Goal: Task Accomplishment & Management: Manage account settings

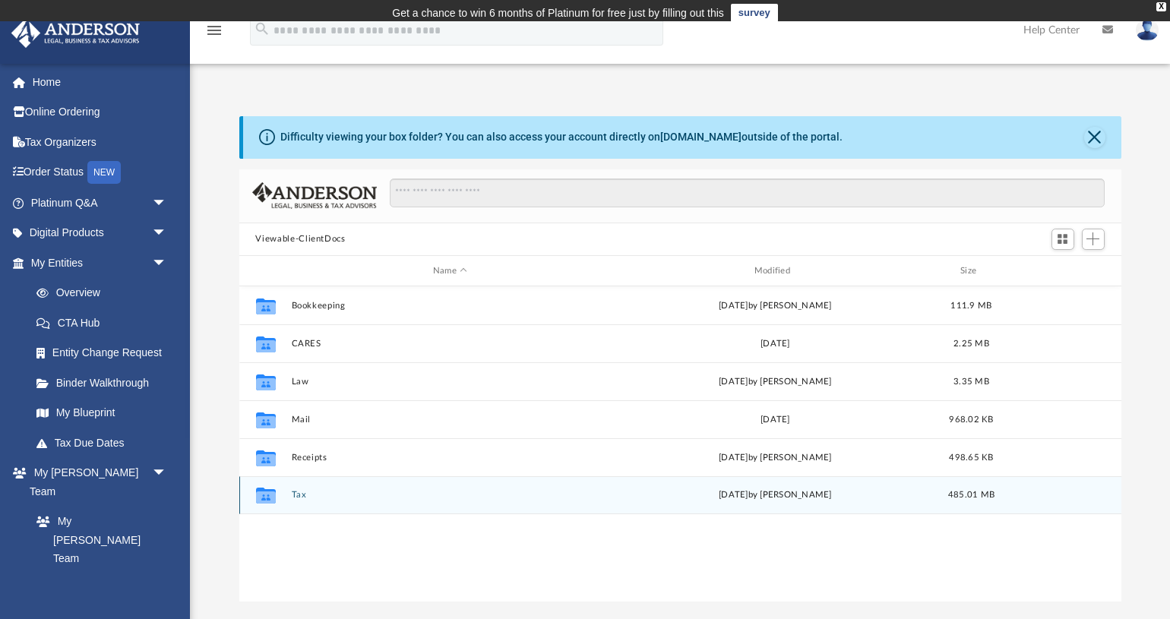
scroll to position [344, 881]
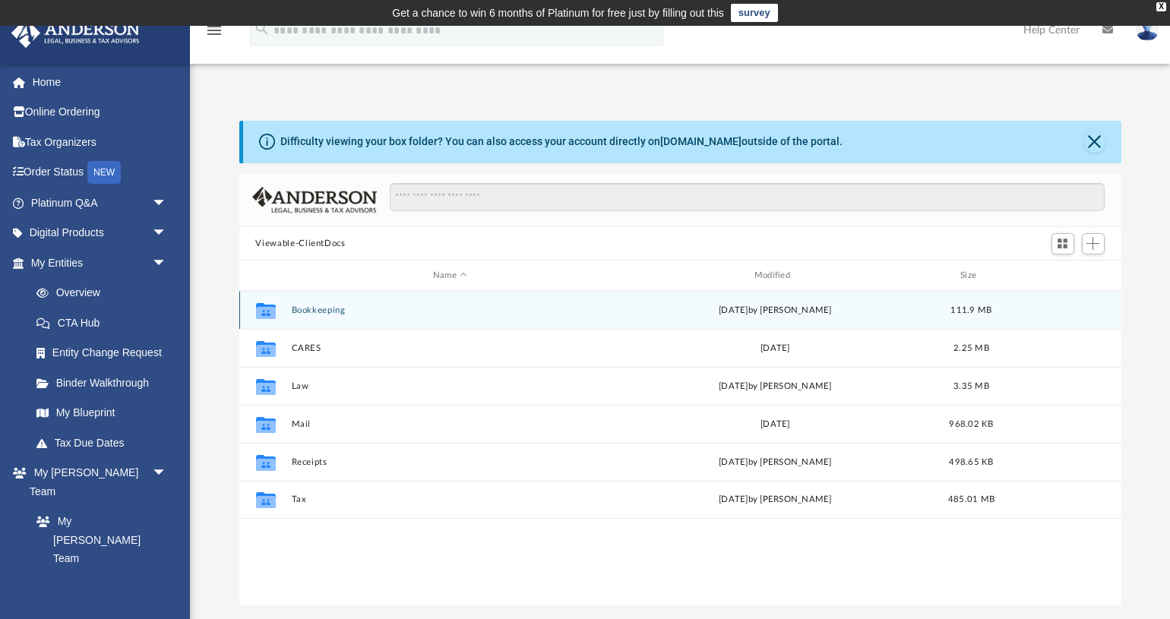
click at [324, 315] on button "Bookkeeping" at bounding box center [450, 310] width 318 height 10
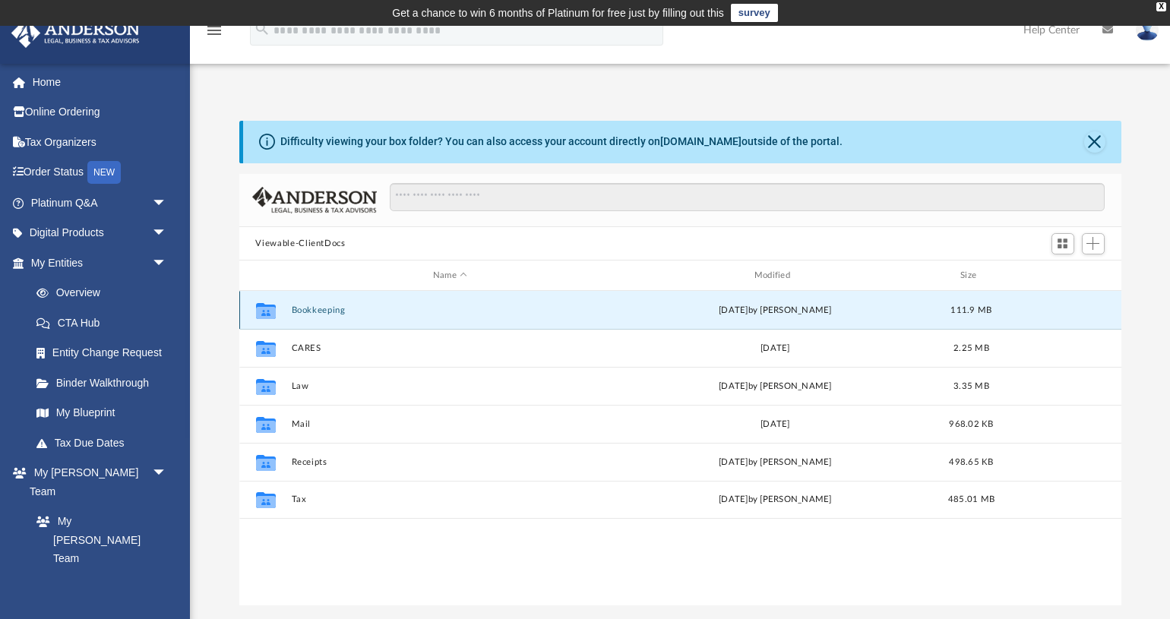
click at [324, 315] on button "Bookkeeping" at bounding box center [450, 310] width 318 height 10
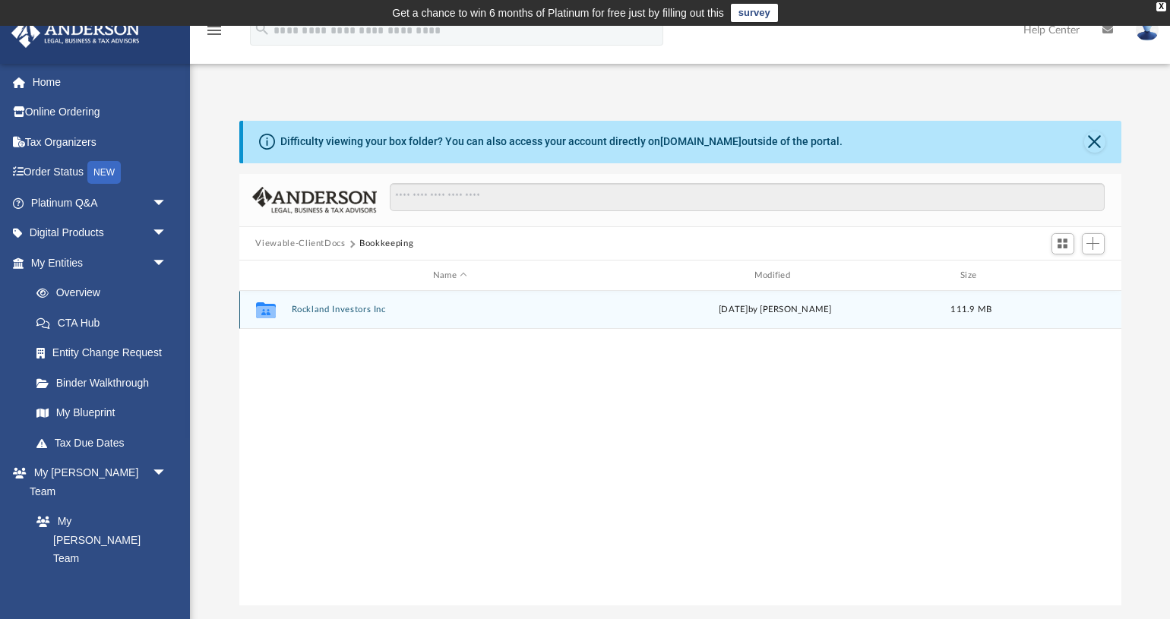
click at [325, 312] on button "Rockland Investors Inc" at bounding box center [450, 310] width 318 height 10
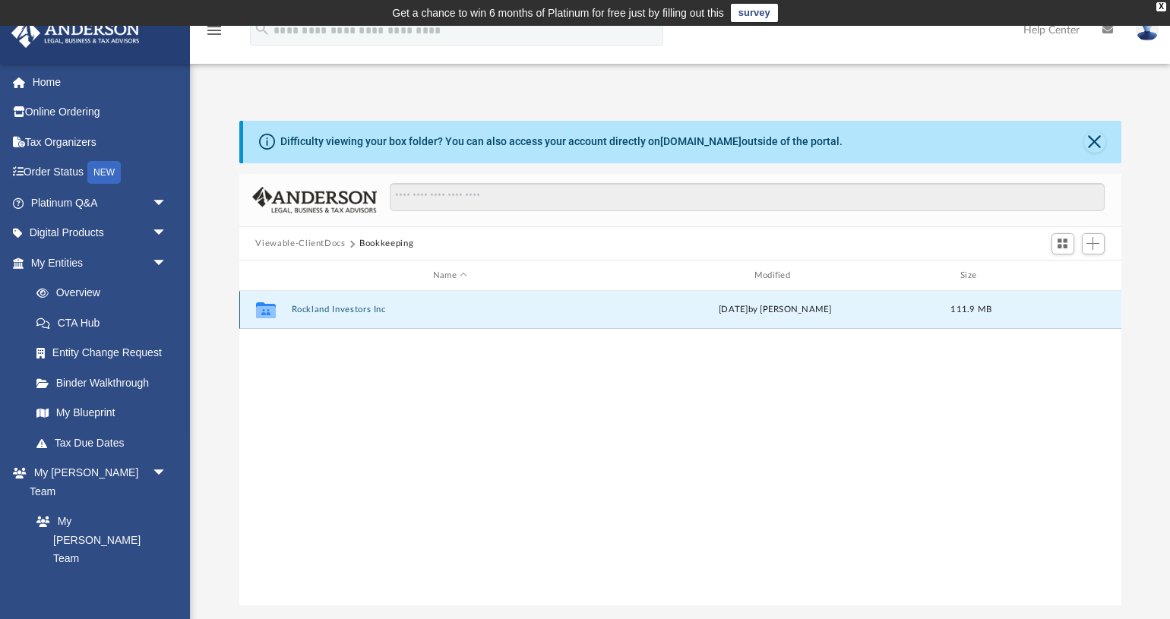
click at [325, 312] on button "Rockland Investors Inc" at bounding box center [450, 310] width 318 height 10
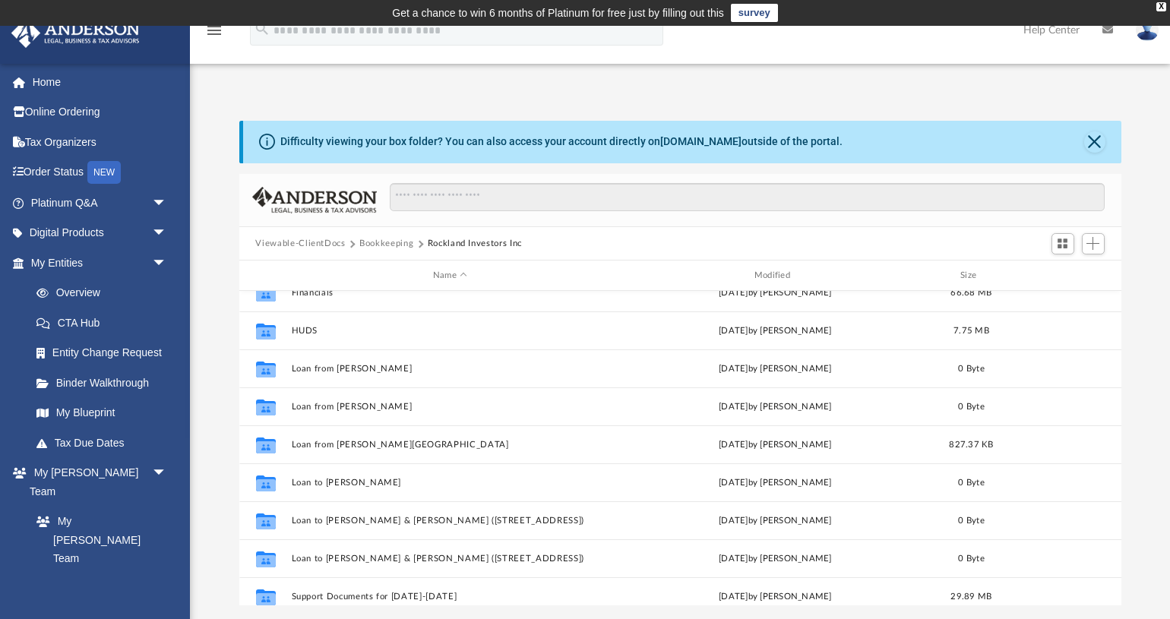
scroll to position [255, 0]
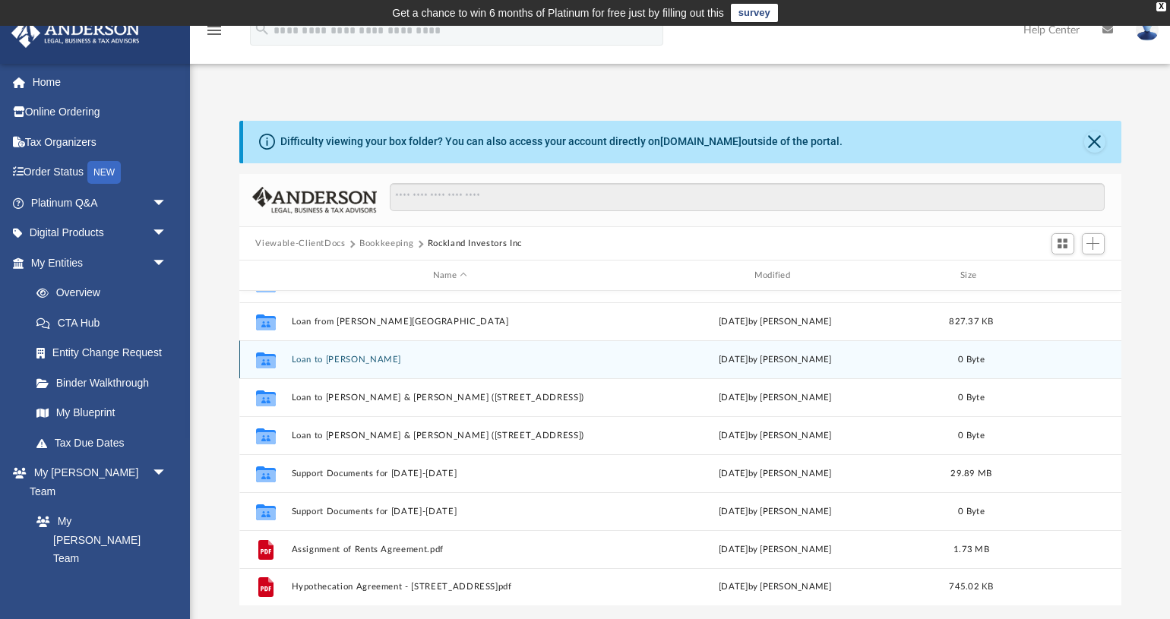
click at [365, 365] on div "Collaborated Folder Loan to Claudia Smith Tue Sep 24 2024 by Tiffany Gil Acosta…" at bounding box center [680, 359] width 882 height 38
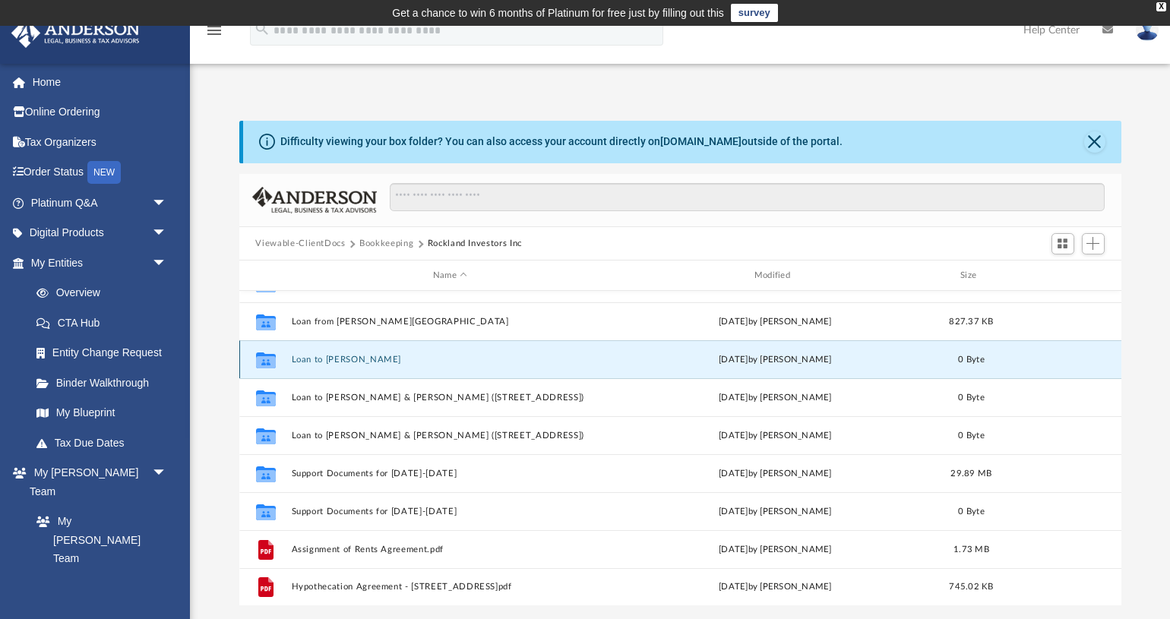
click at [365, 365] on div "Collaborated Folder Loan to Claudia Smith Tue Sep 24 2024 by Tiffany Gil Acosta…" at bounding box center [680, 359] width 882 height 38
click at [301, 359] on button "Loan to [PERSON_NAME]" at bounding box center [450, 360] width 318 height 10
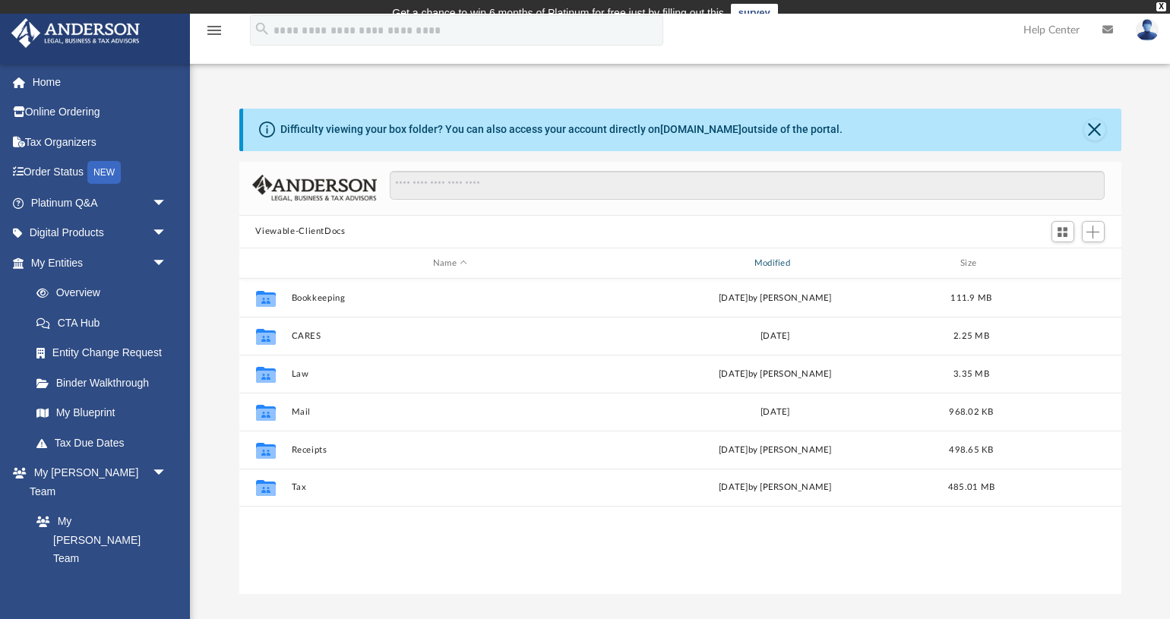
scroll to position [344, 881]
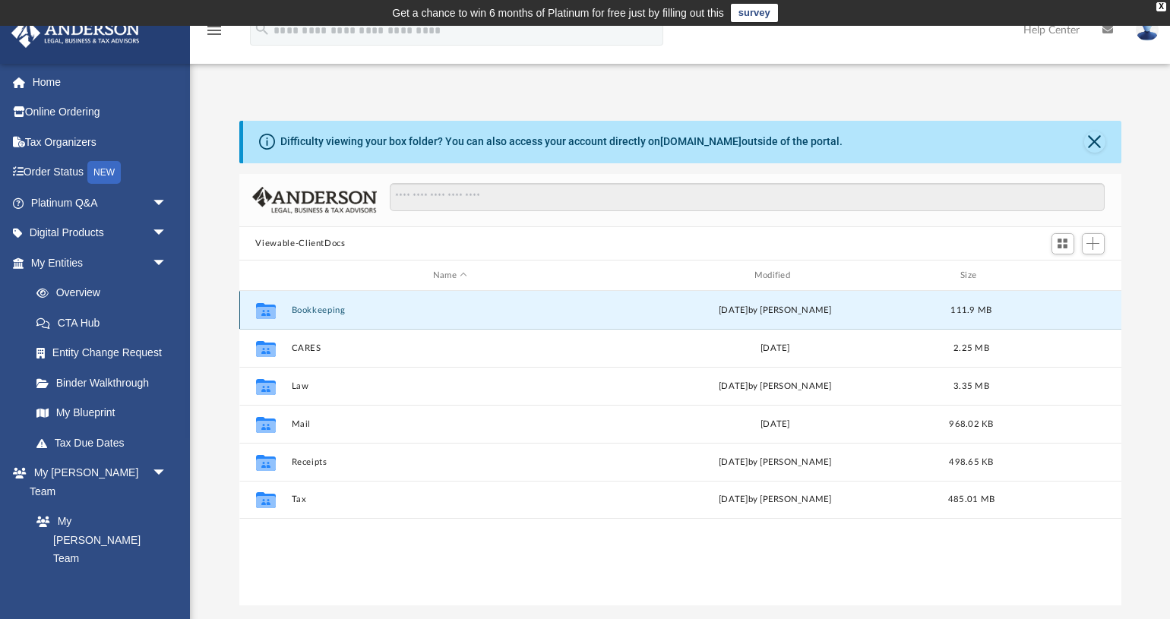
click at [323, 312] on button "Bookkeeping" at bounding box center [450, 310] width 318 height 10
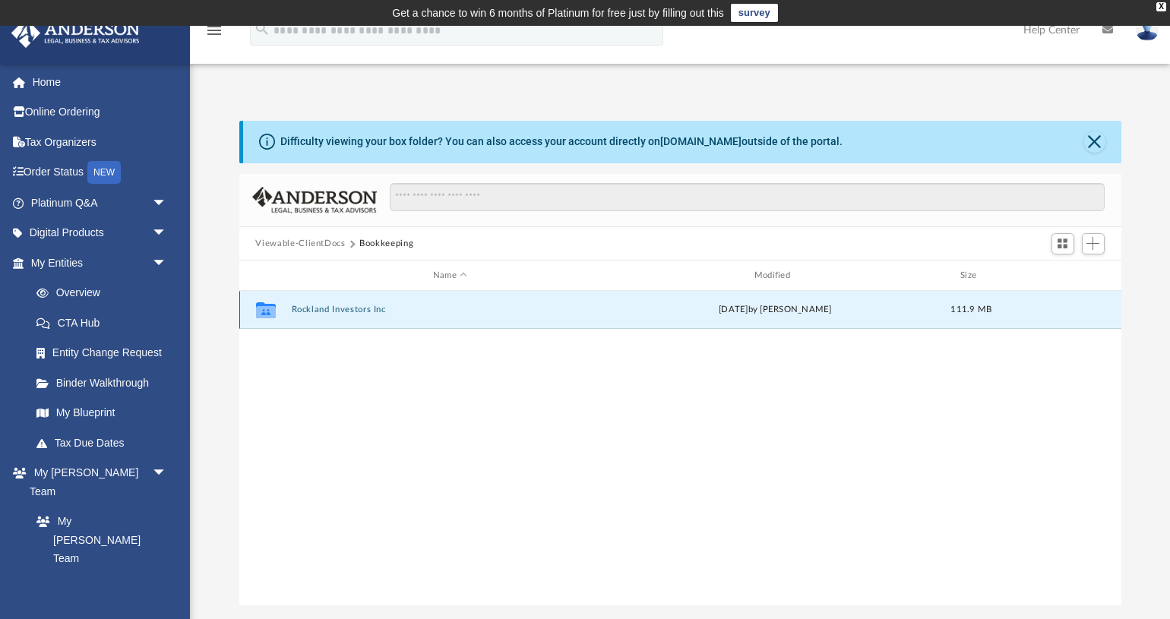
click at [323, 312] on button "Rockland Investors Inc" at bounding box center [450, 310] width 318 height 10
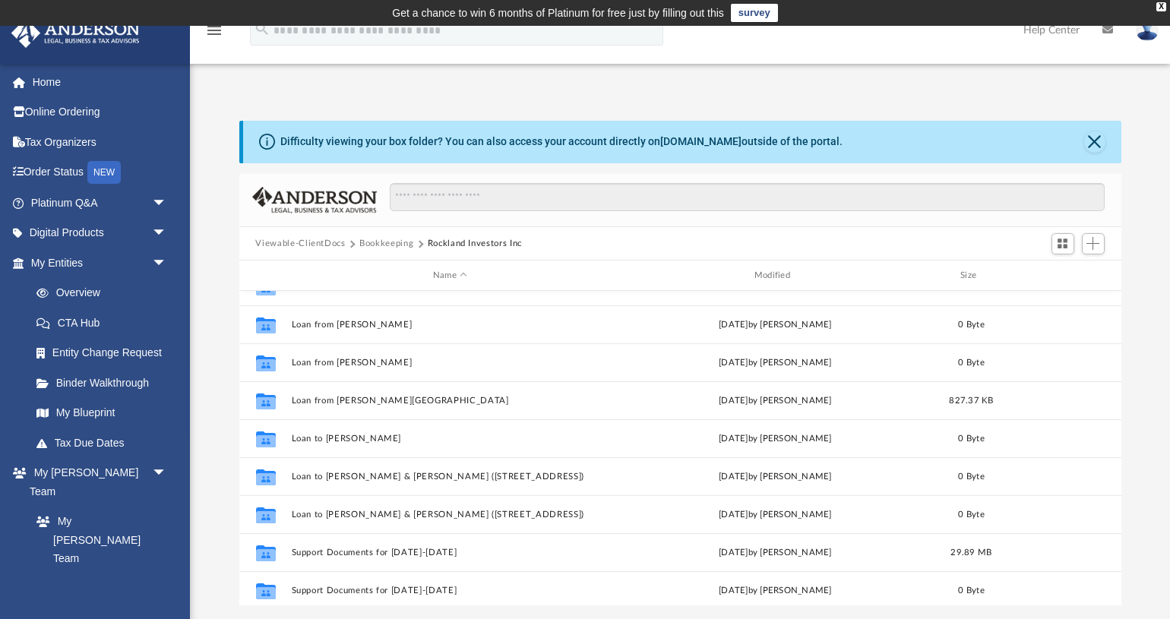
scroll to position [201, 0]
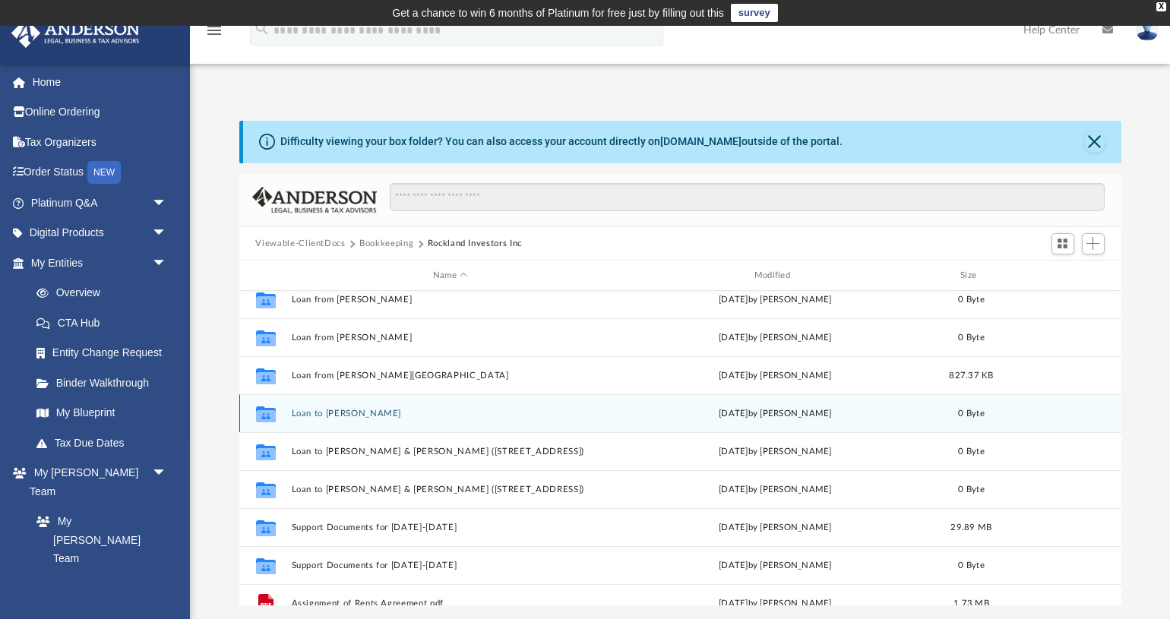
click at [359, 416] on button "Loan to [PERSON_NAME]" at bounding box center [450, 414] width 318 height 10
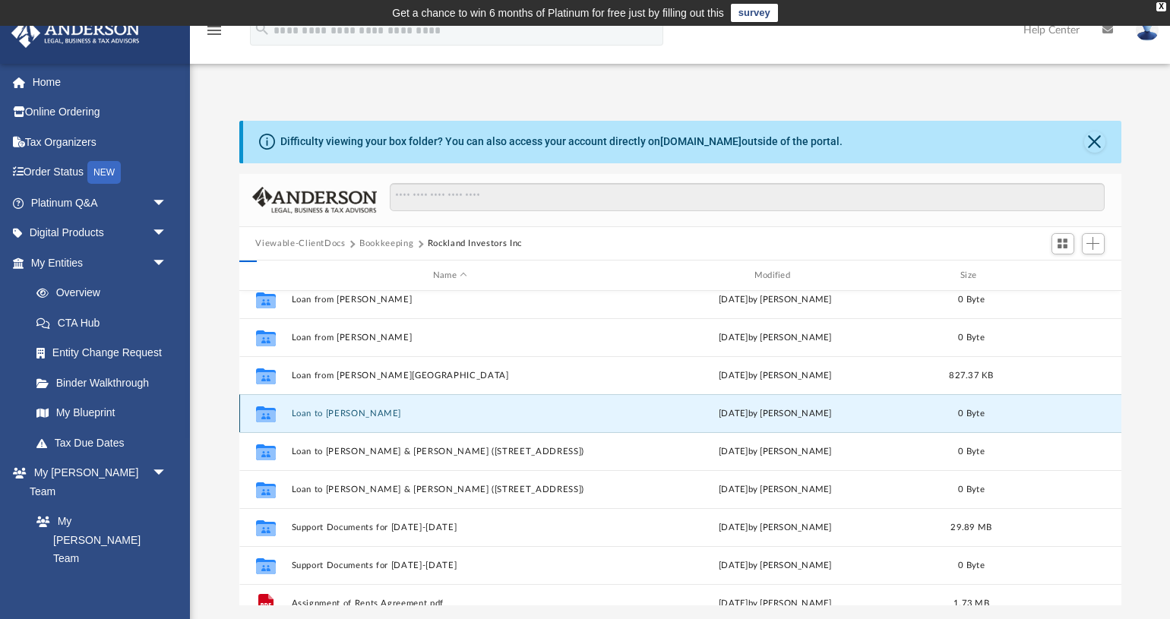
click at [359, 416] on button "Loan to [PERSON_NAME]" at bounding box center [450, 414] width 318 height 10
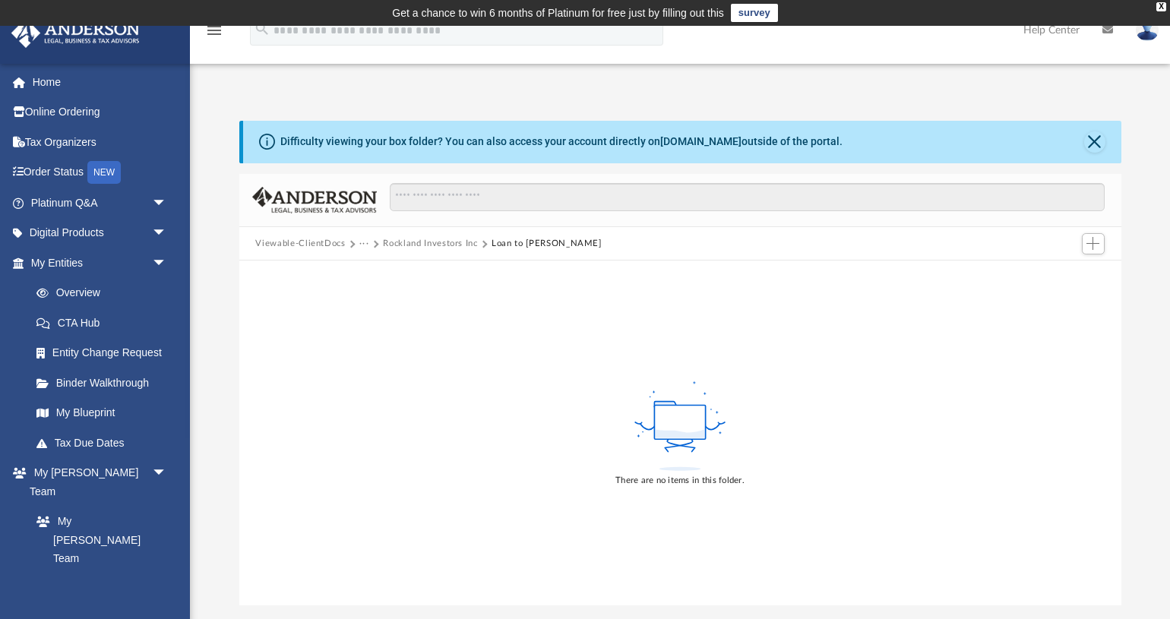
click at [821, 419] on div "There are no items in this folder." at bounding box center [680, 433] width 882 height 345
click at [685, 435] on icon at bounding box center [680, 434] width 49 height 8
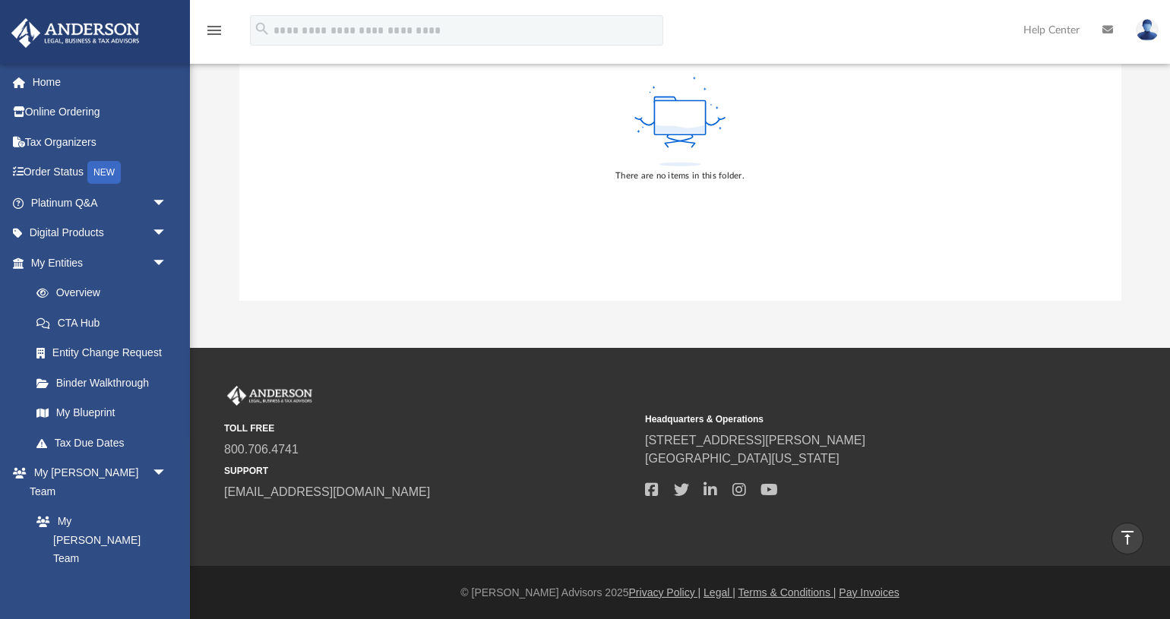
scroll to position [138, 0]
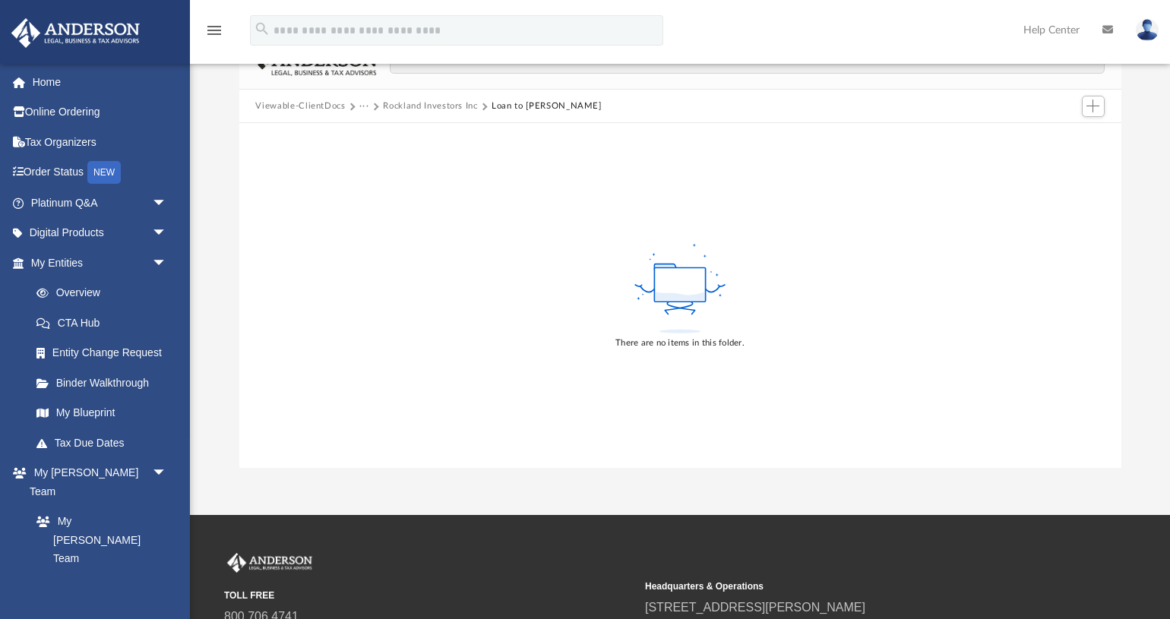
click at [680, 303] on icon at bounding box center [680, 289] width 99 height 96
click at [1102, 106] on button "Add" at bounding box center [1093, 106] width 23 height 21
click at [1068, 138] on li "Upload" at bounding box center [1071, 136] width 49 height 16
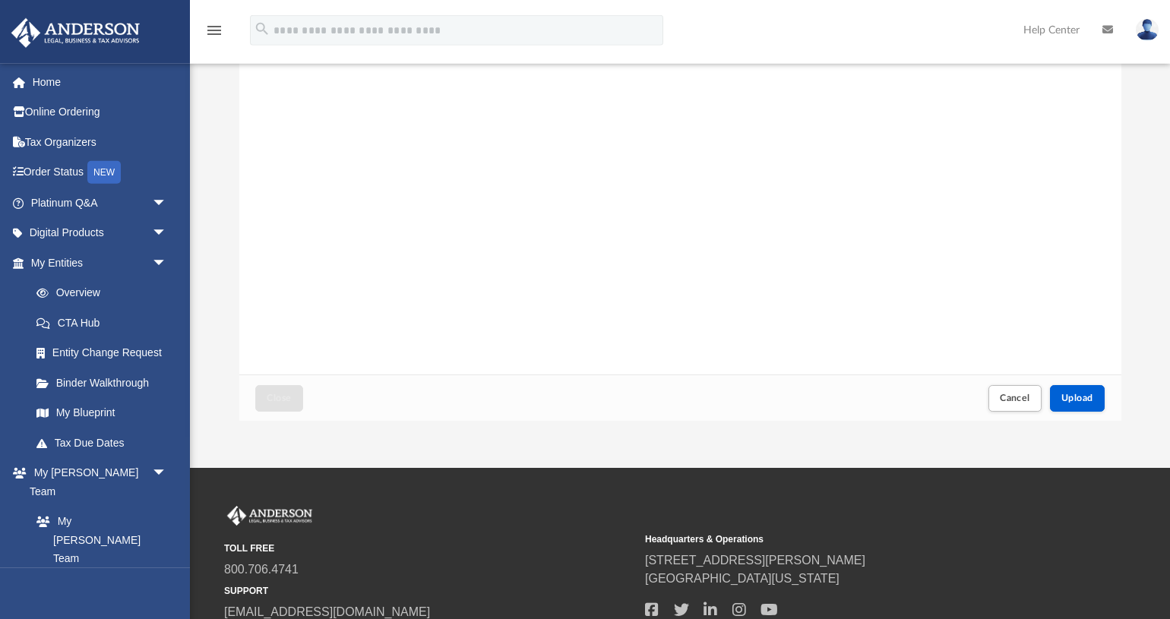
scroll to position [305, 0]
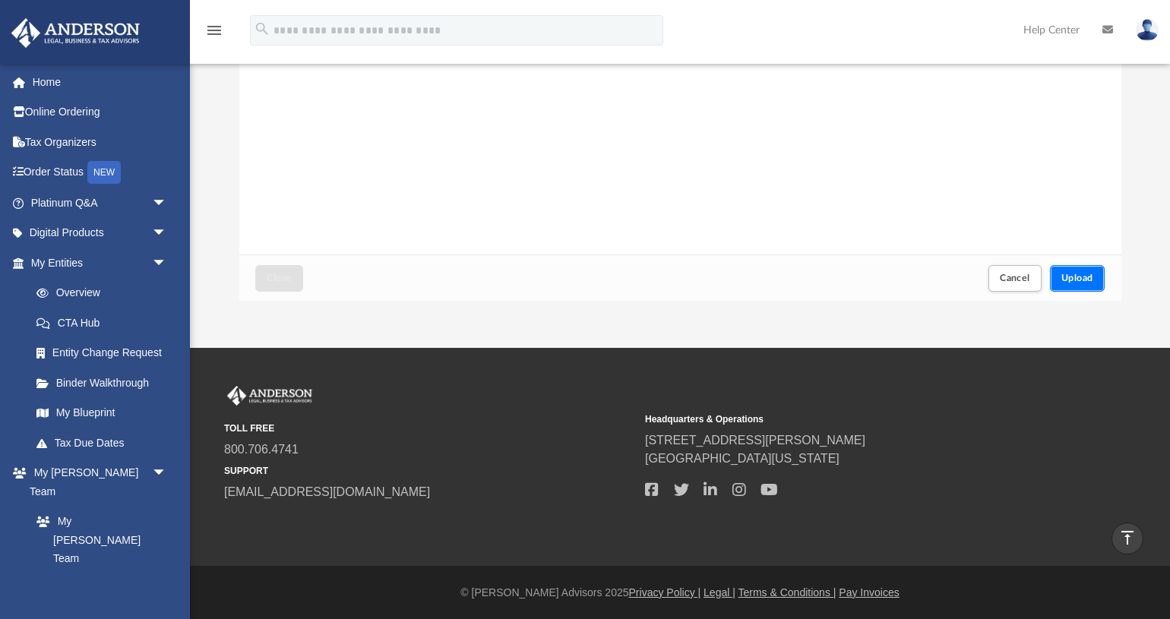
click at [1077, 274] on span "Upload" at bounding box center [1077, 278] width 32 height 9
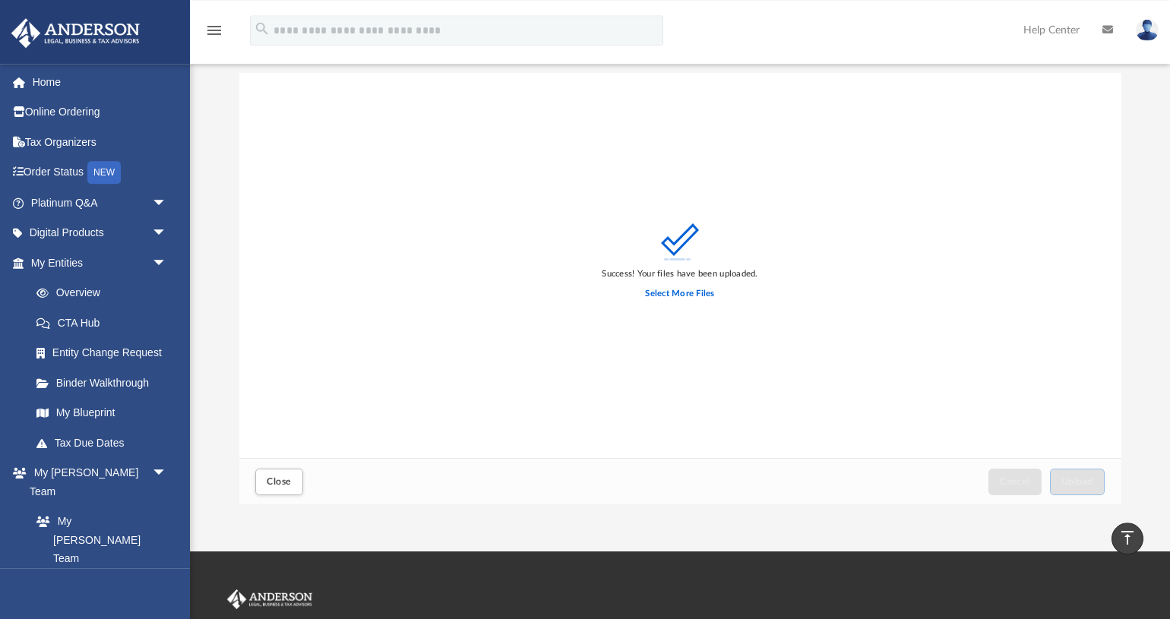
scroll to position [0, 0]
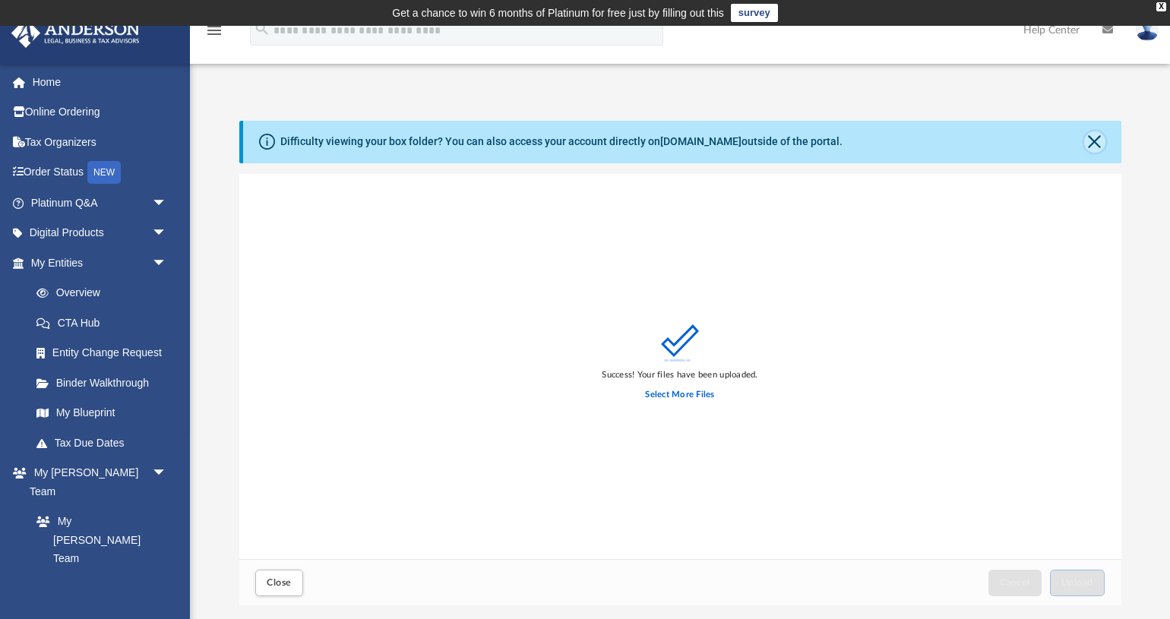
click at [1092, 143] on button "Close" at bounding box center [1094, 141] width 21 height 21
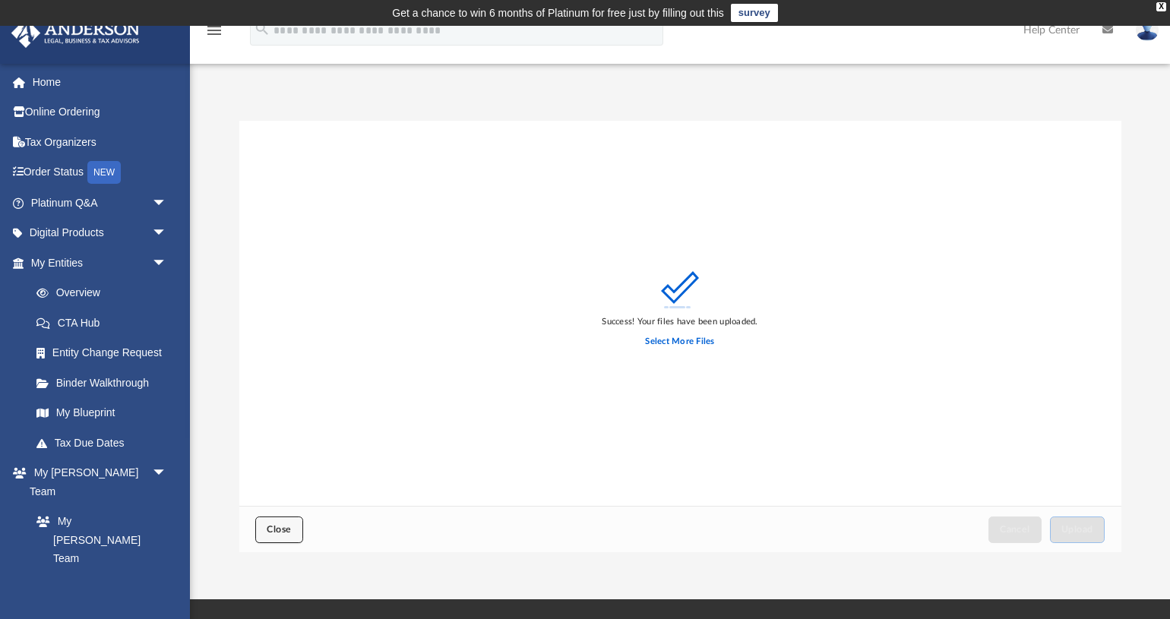
click at [271, 525] on span "Close" at bounding box center [279, 529] width 24 height 9
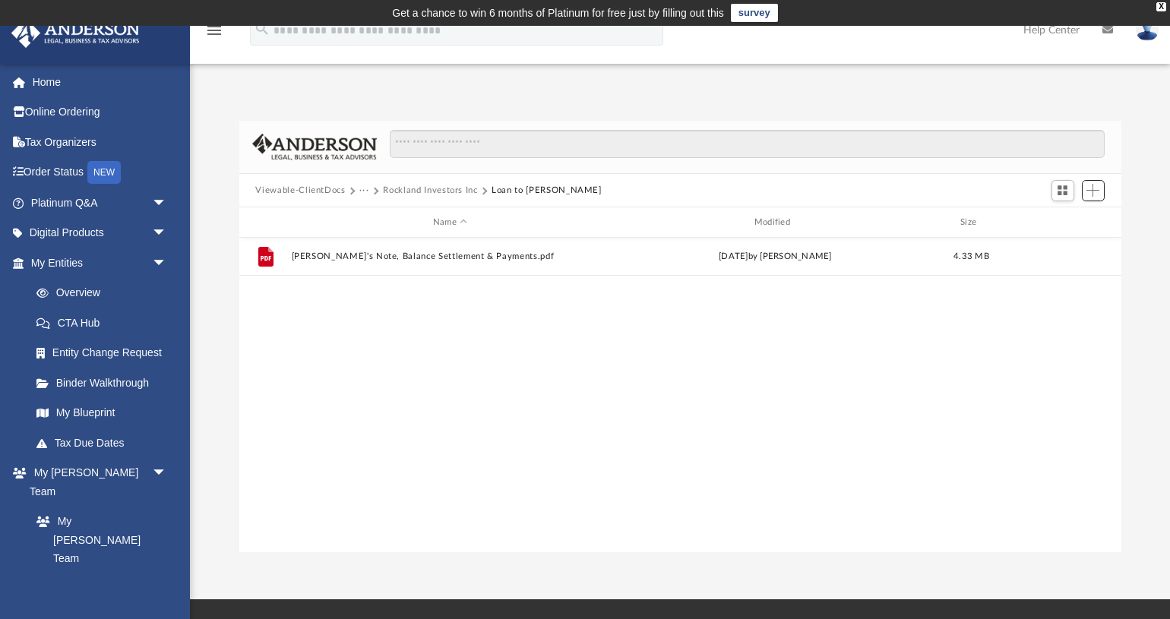
scroll to position [345, 881]
click at [403, 192] on button "Rockland Investors Inc" at bounding box center [430, 191] width 94 height 14
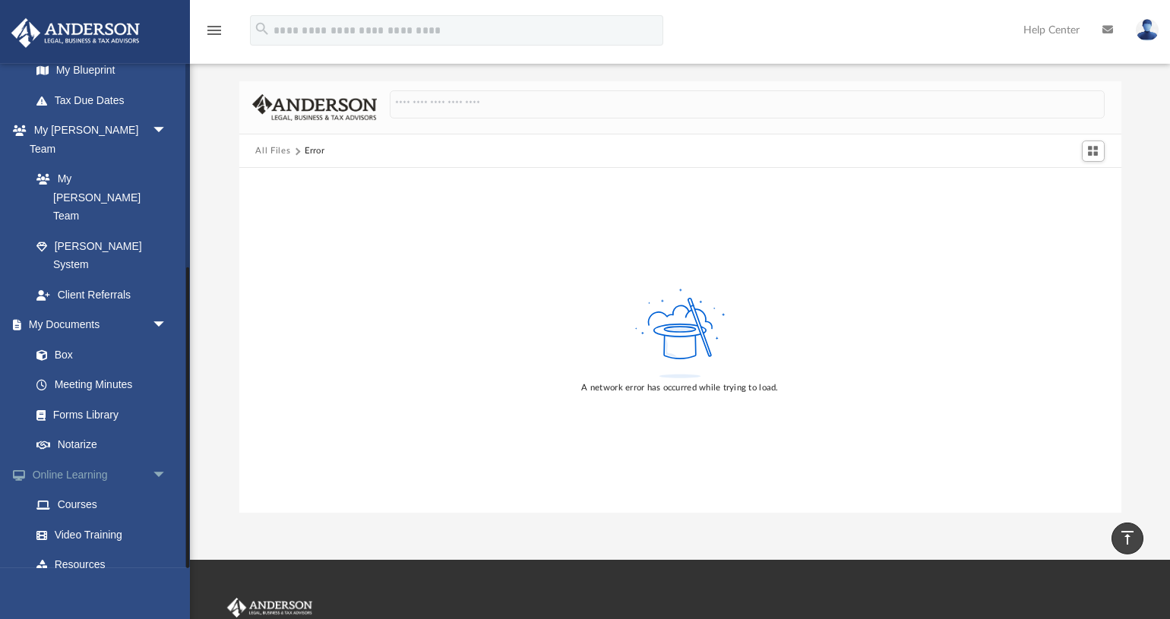
scroll to position [0, 0]
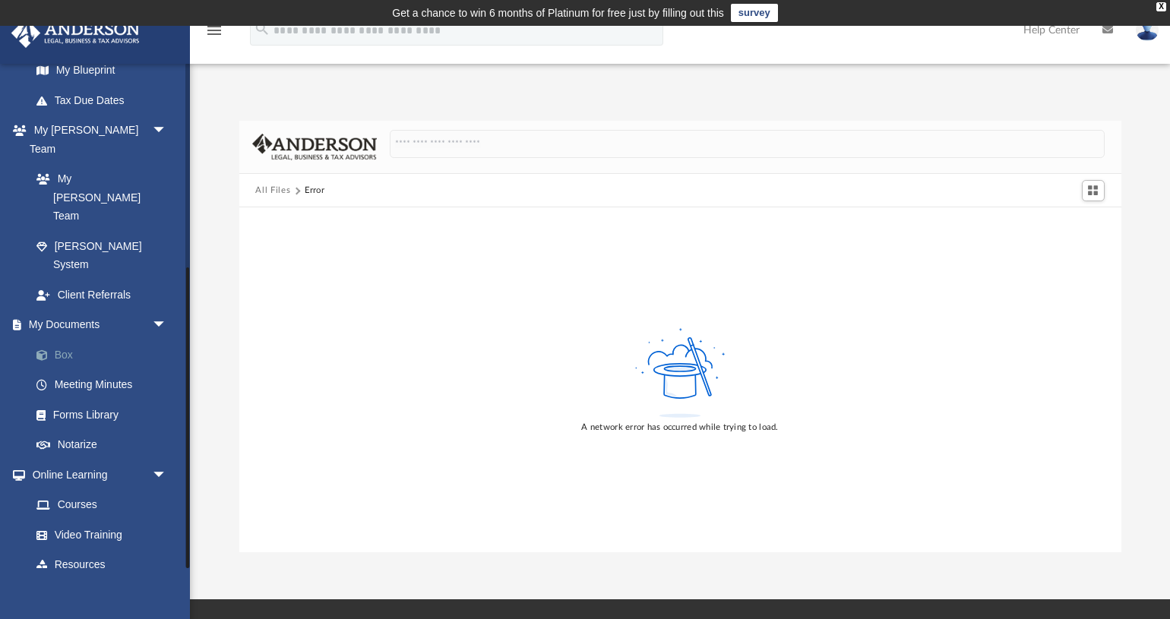
click at [68, 340] on link "Box" at bounding box center [105, 355] width 169 height 30
click at [63, 340] on link "Box" at bounding box center [105, 355] width 169 height 30
click at [65, 340] on link "Box" at bounding box center [105, 355] width 169 height 30
click at [66, 340] on link "Box" at bounding box center [105, 355] width 169 height 30
click at [71, 340] on link "Box" at bounding box center [105, 355] width 169 height 30
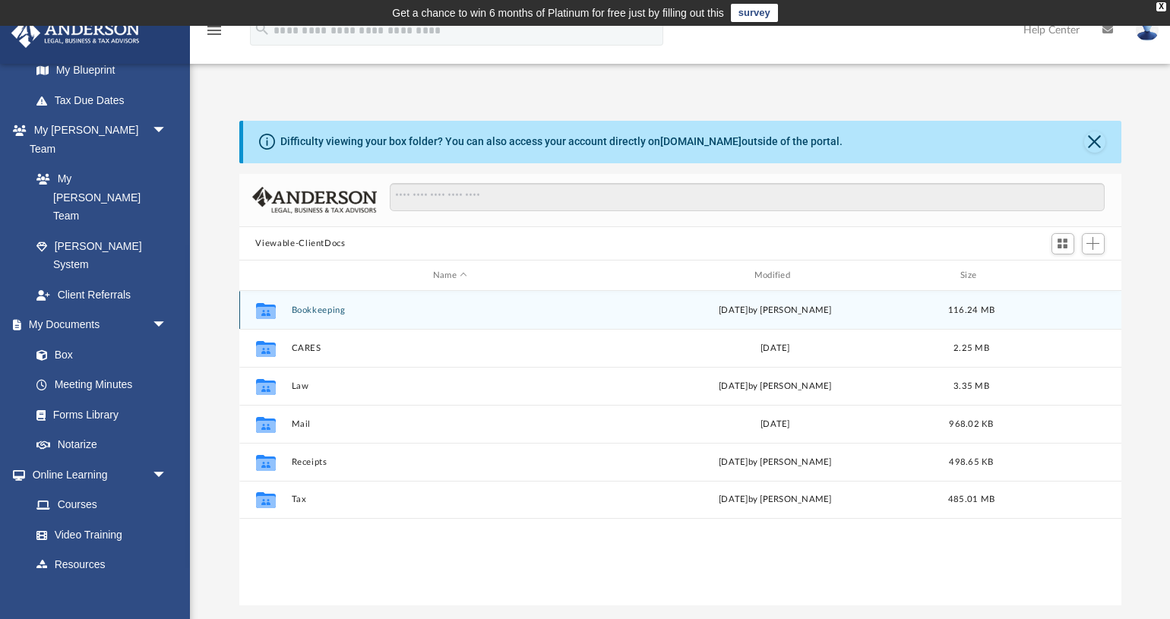
scroll to position [344, 881]
click at [318, 311] on button "Bookkeeping" at bounding box center [450, 310] width 318 height 10
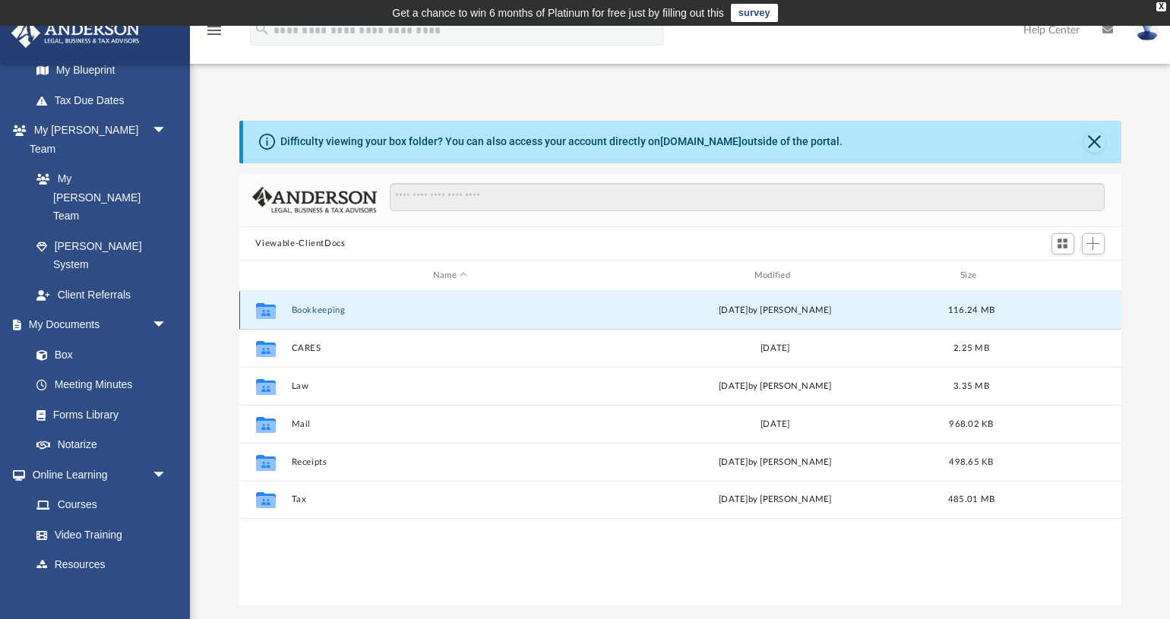
click at [318, 311] on button "Bookkeeping" at bounding box center [450, 310] width 318 height 10
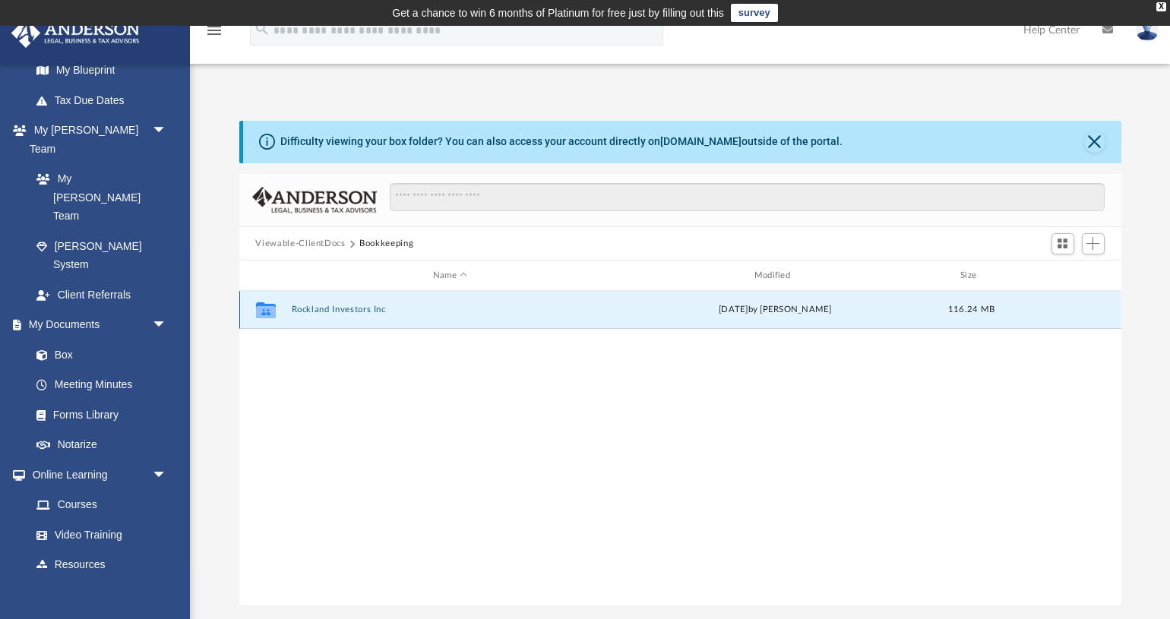
click at [359, 311] on button "Rockland Investors Inc" at bounding box center [450, 310] width 318 height 10
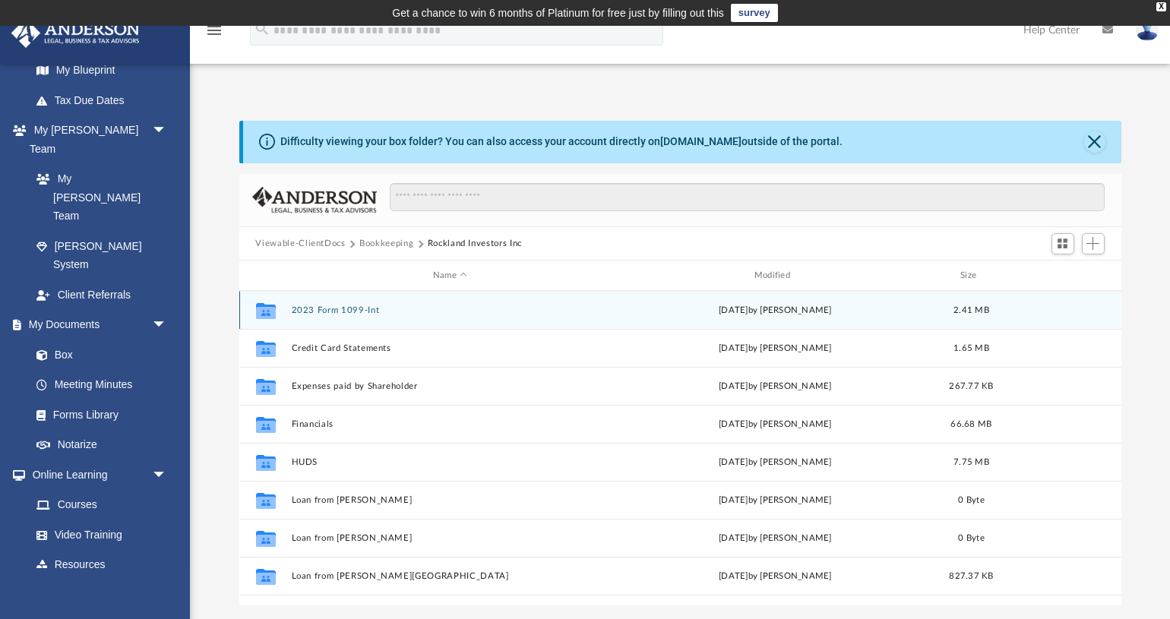
scroll to position [201, 0]
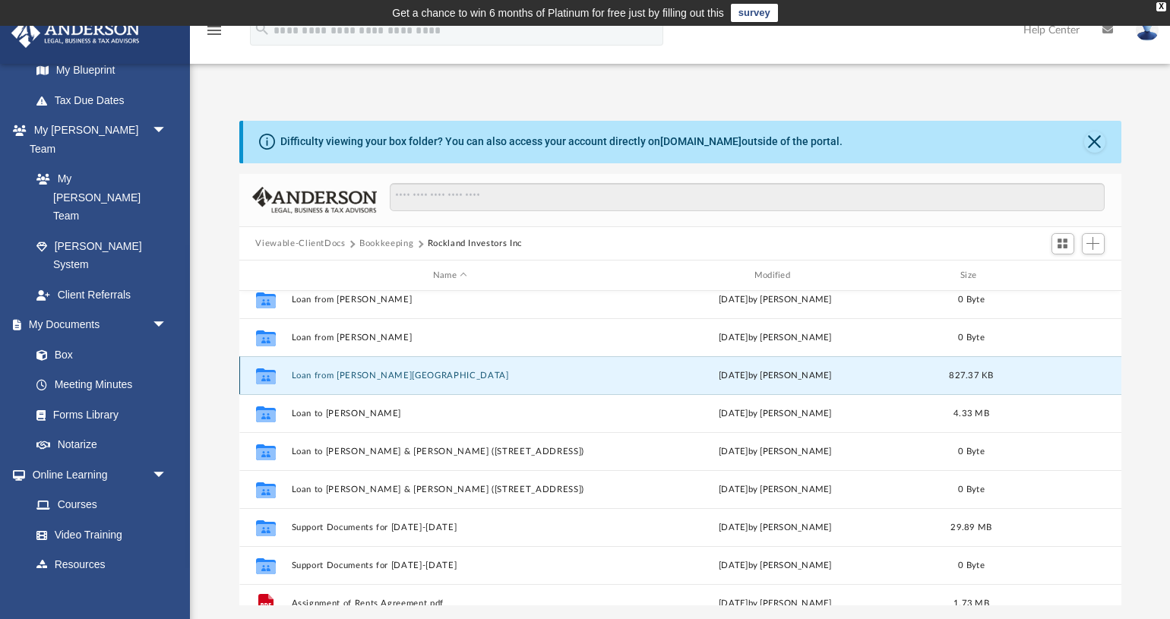
click at [353, 375] on button "Loan from [PERSON_NAME][GEOGRAPHIC_DATA]" at bounding box center [450, 376] width 318 height 10
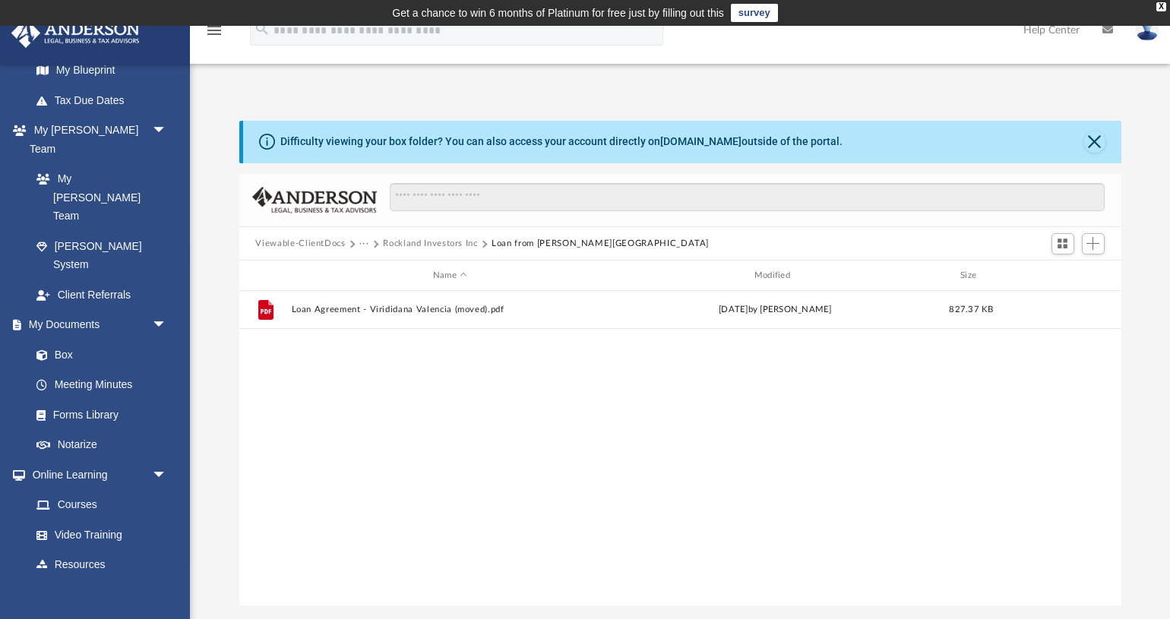
scroll to position [0, 0]
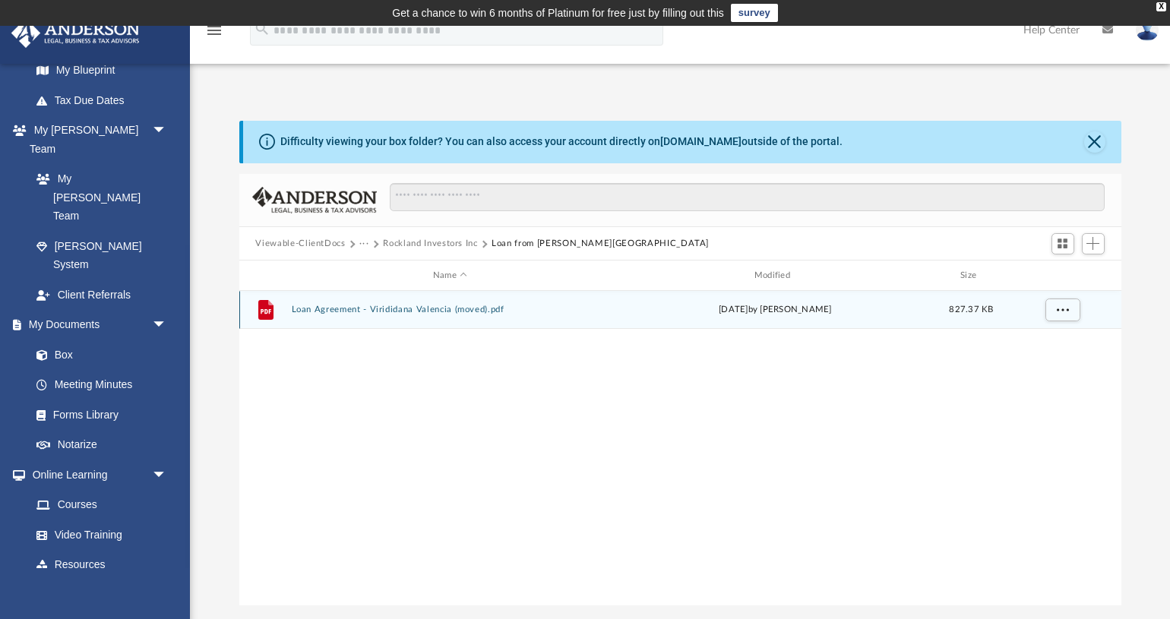
click at [406, 313] on button "Loan Agreement - Virididana Valencia (moved).pdf" at bounding box center [450, 310] width 318 height 10
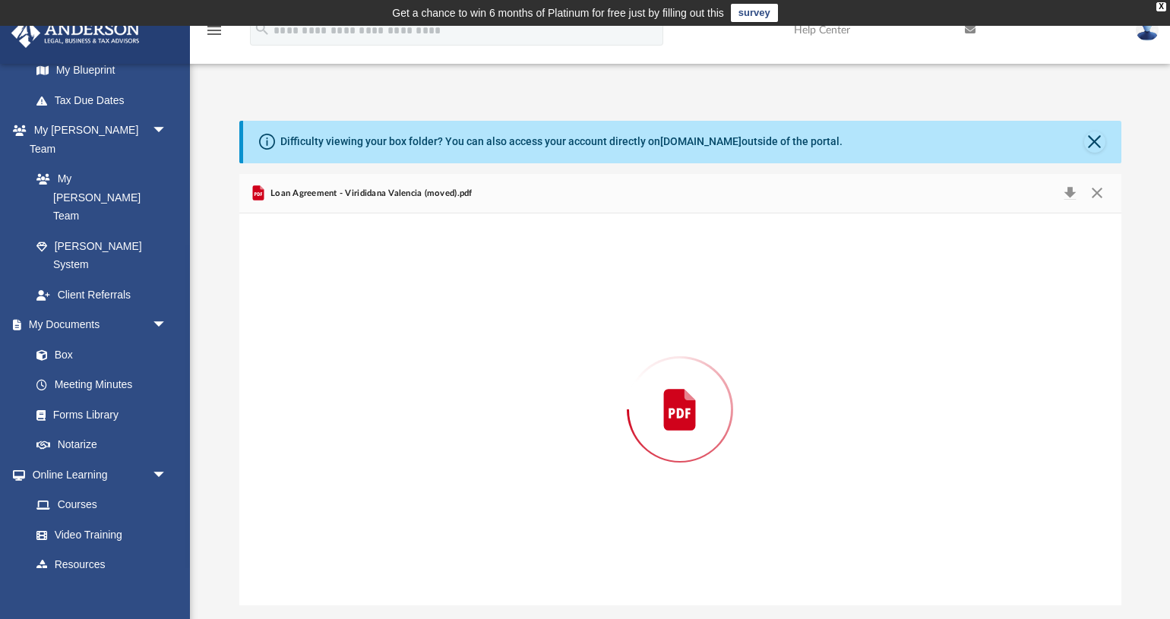
click at [406, 313] on div "Preview" at bounding box center [680, 410] width 882 height 392
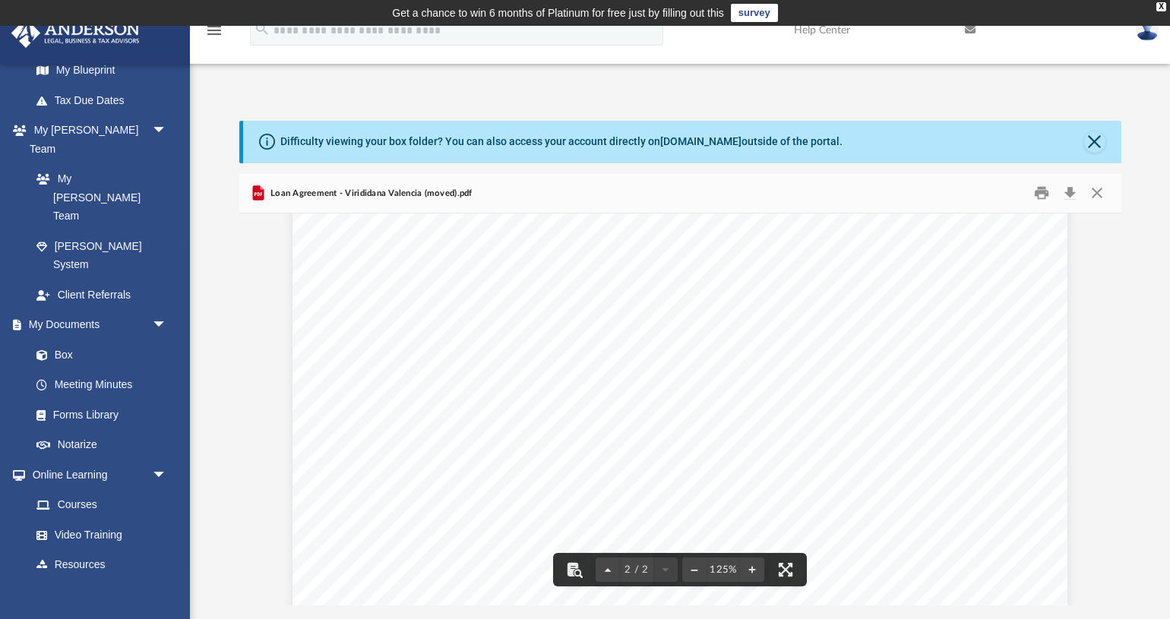
scroll to position [1611, 0]
click at [1096, 198] on button "Close" at bounding box center [1096, 194] width 27 height 24
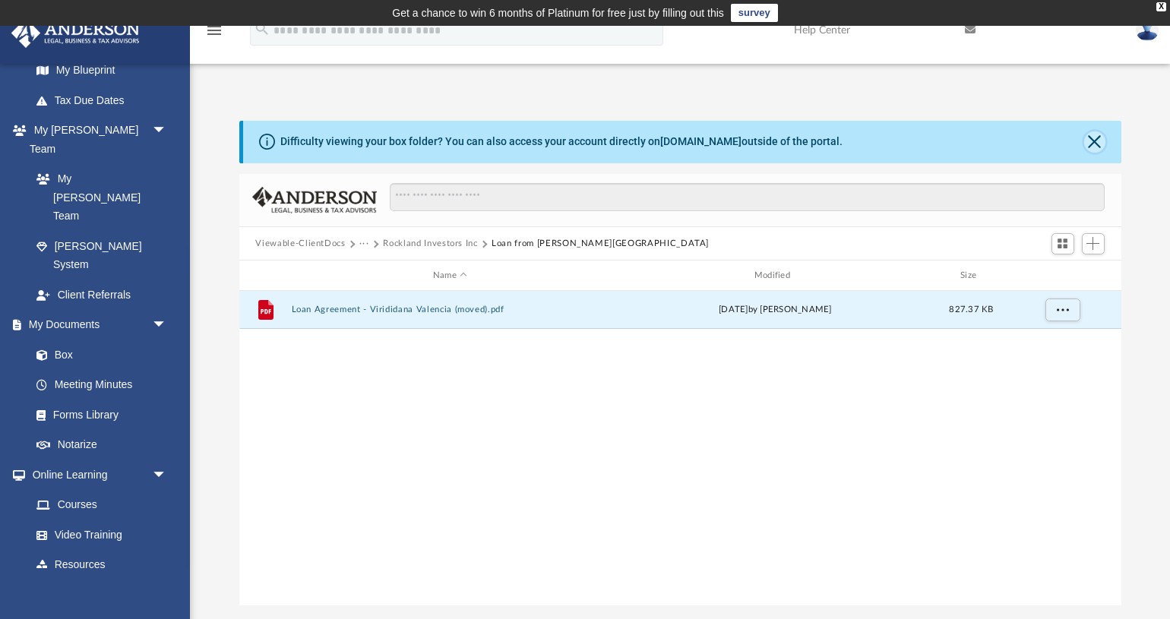
click at [1093, 141] on button "Close" at bounding box center [1094, 141] width 21 height 21
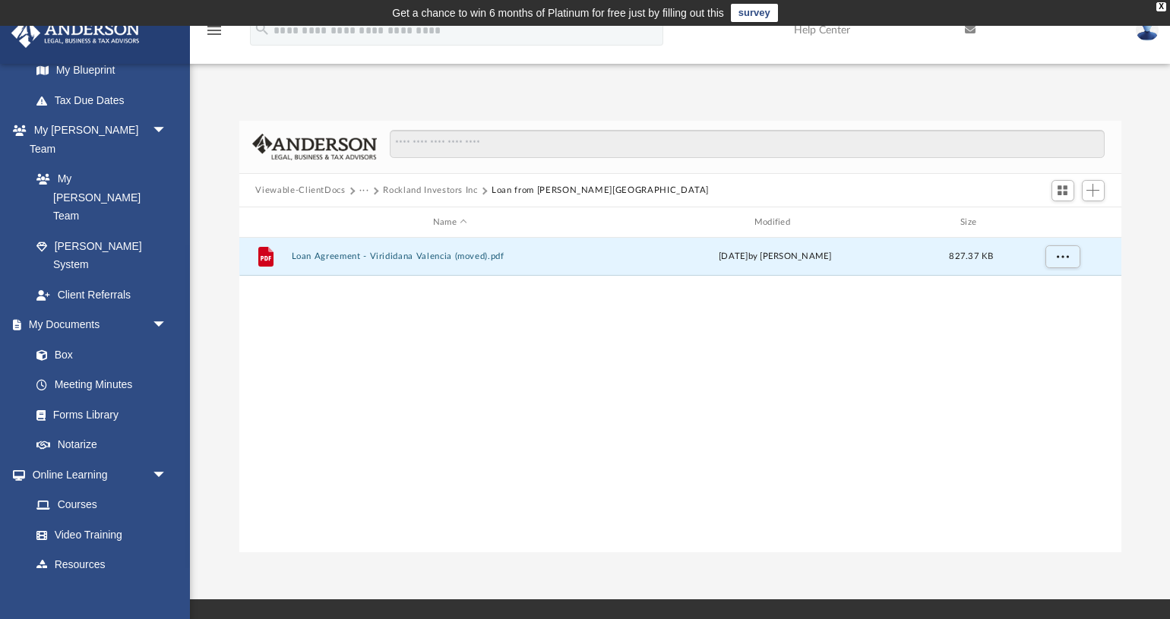
click at [456, 184] on button "Rockland Investors Inc" at bounding box center [430, 191] width 94 height 14
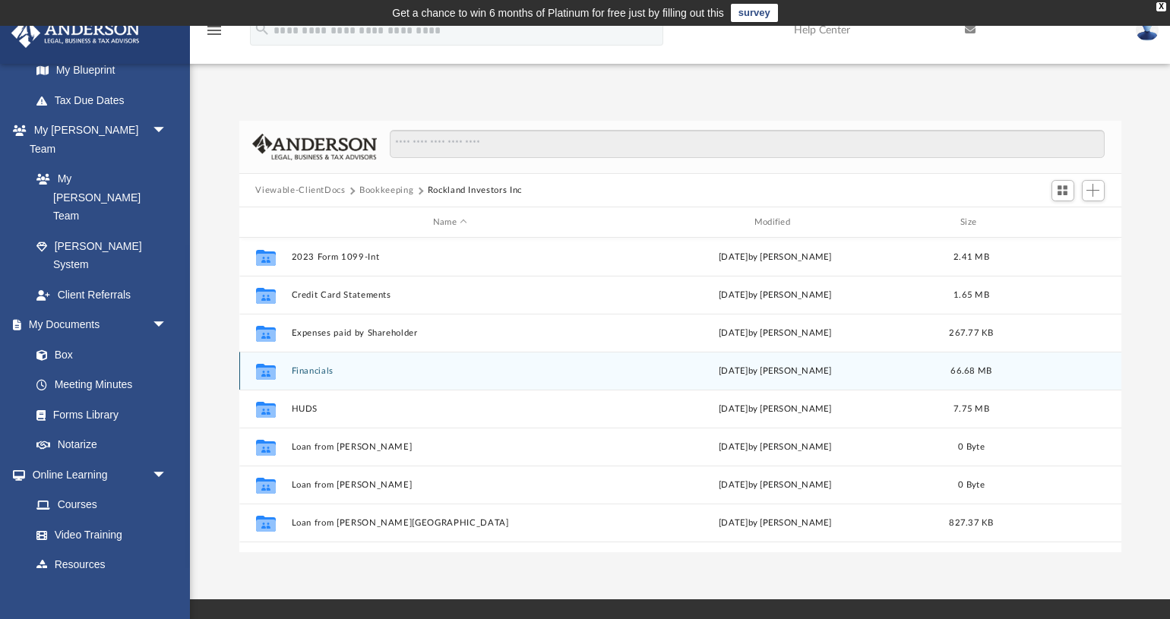
click at [318, 369] on button "Financials" at bounding box center [450, 371] width 318 height 10
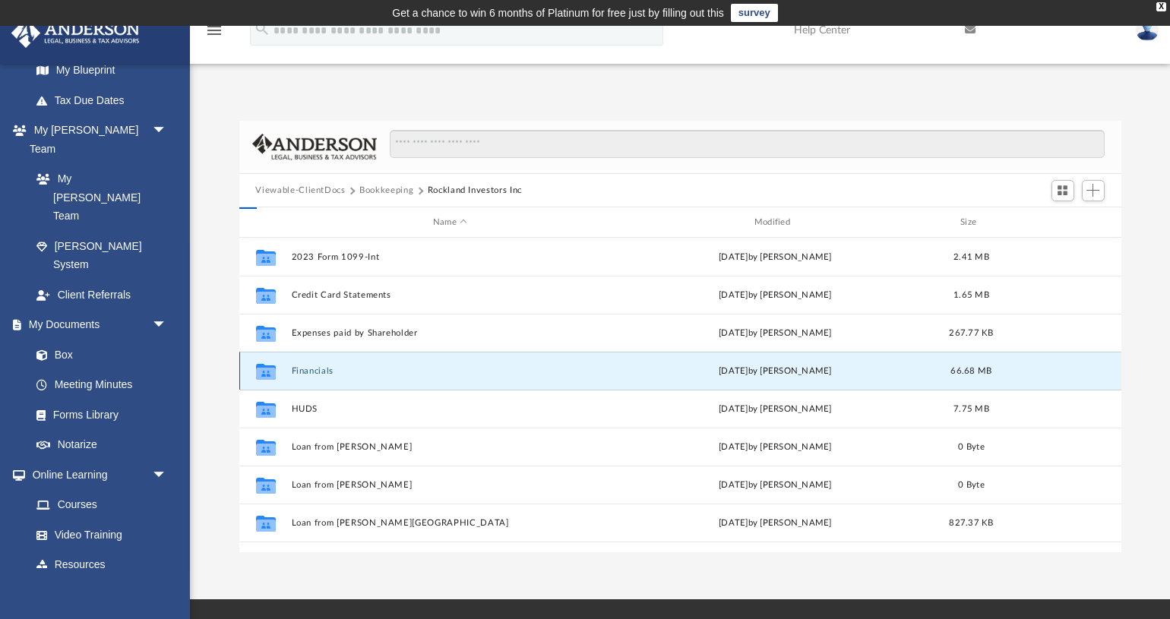
click at [318, 369] on button "Financials" at bounding box center [450, 371] width 318 height 10
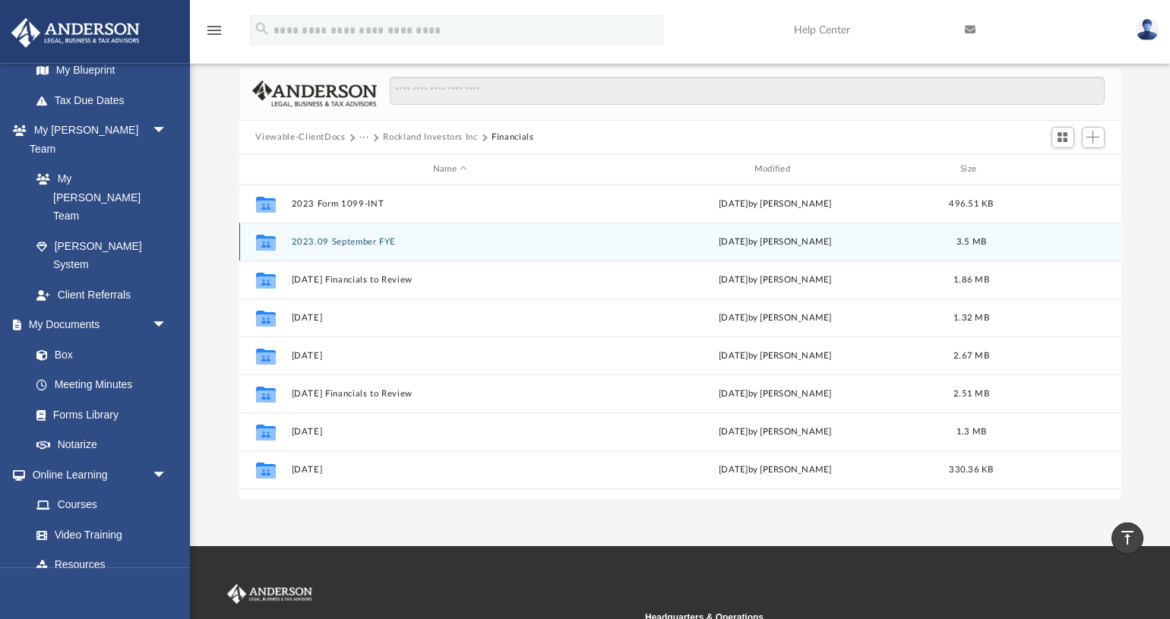
scroll to position [0, 0]
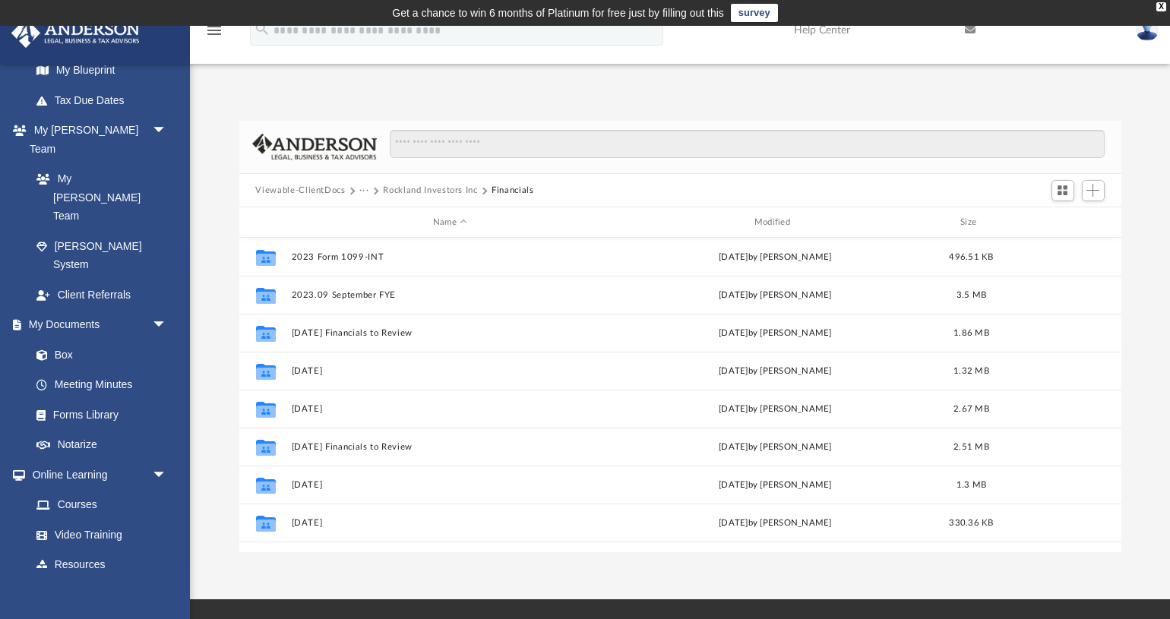
click at [414, 185] on button "Rockland Investors Inc" at bounding box center [430, 191] width 94 height 14
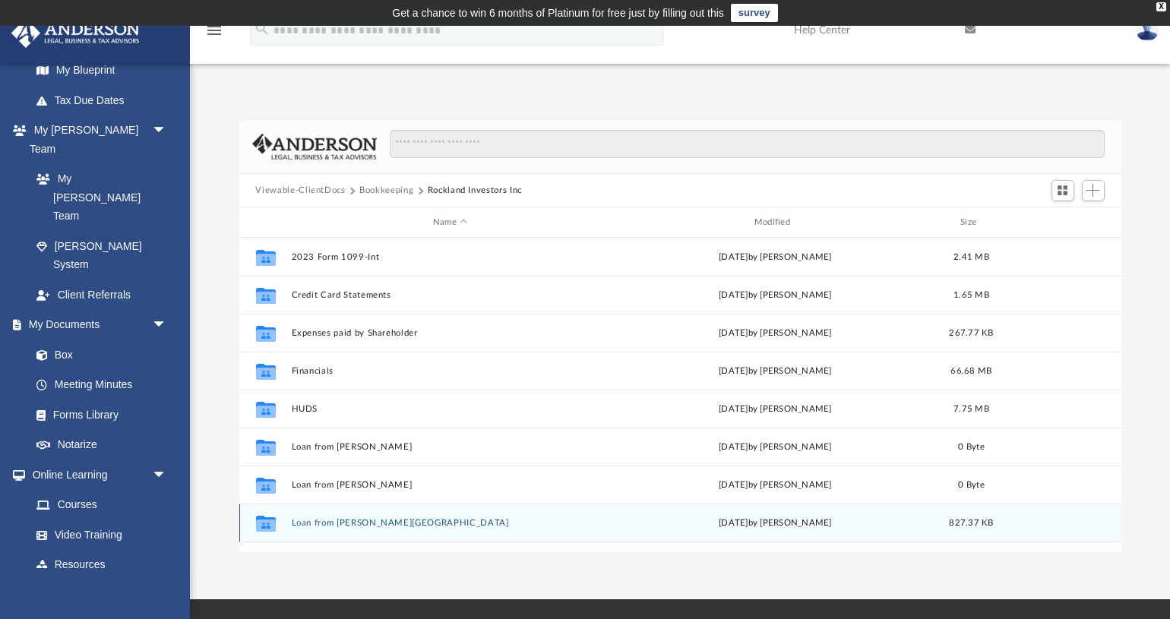
click at [357, 517] on div "Collaborated Folder Loan from [PERSON_NAME][GEOGRAPHIC_DATA] [DATE] by [PERSON_…" at bounding box center [680, 523] width 882 height 38
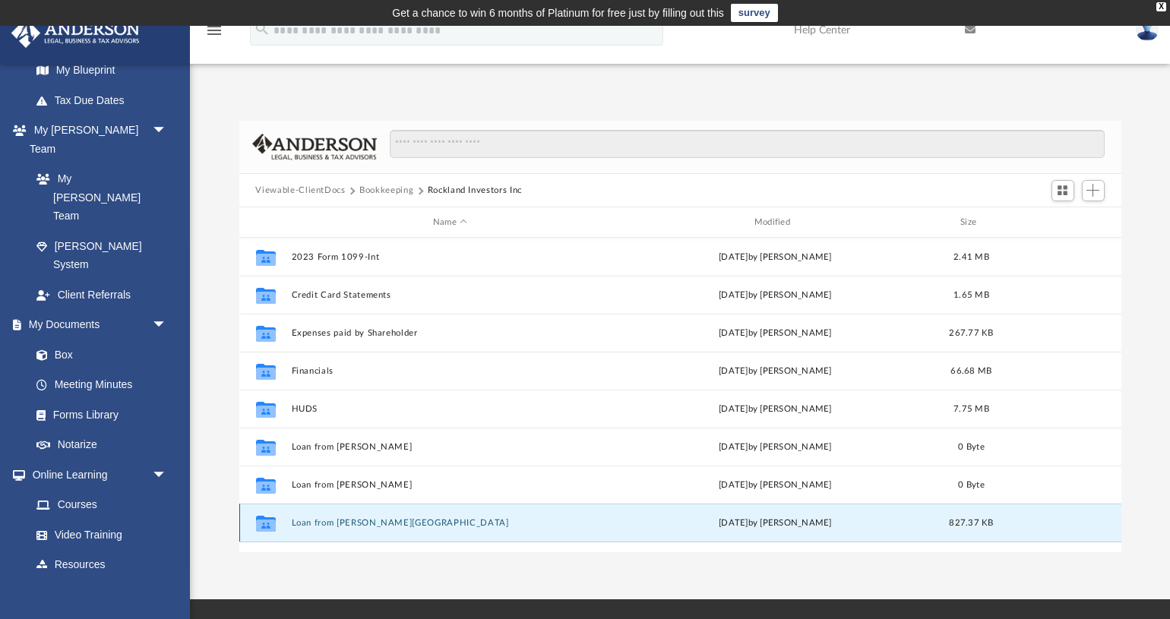
click at [357, 517] on div "Collaborated Folder Loan from [PERSON_NAME][GEOGRAPHIC_DATA] [DATE] by [PERSON_…" at bounding box center [680, 523] width 882 height 38
click at [363, 521] on button "Loan from [PERSON_NAME][GEOGRAPHIC_DATA]" at bounding box center [450, 523] width 318 height 10
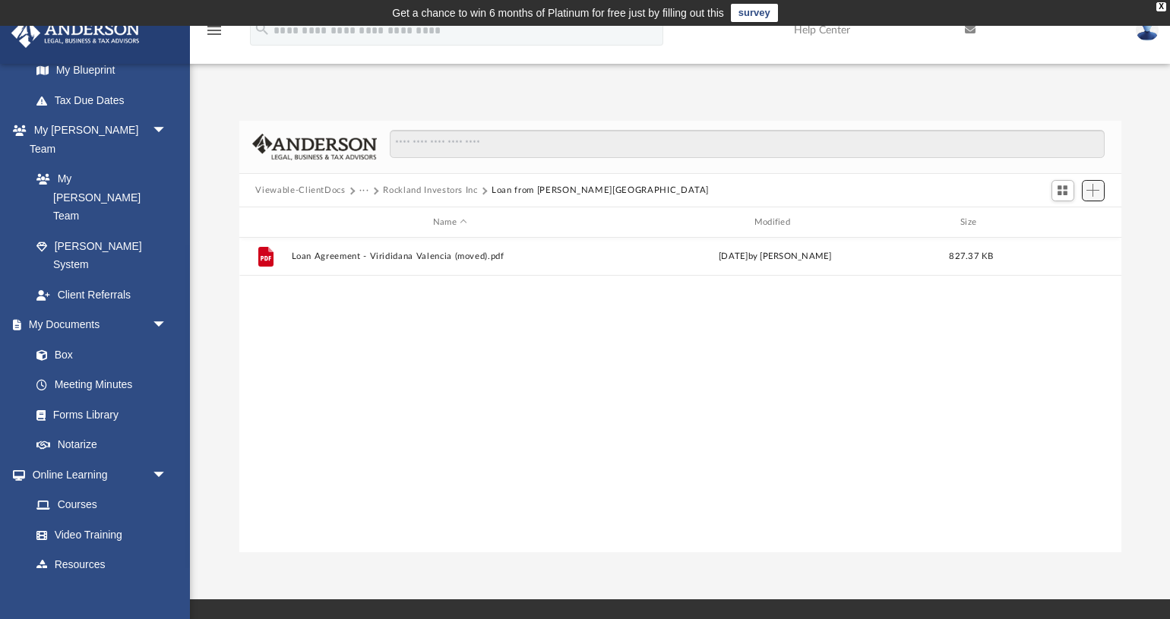
click at [1093, 184] on button "Add" at bounding box center [1093, 190] width 23 height 21
click at [1072, 221] on li "Upload" at bounding box center [1071, 221] width 49 height 16
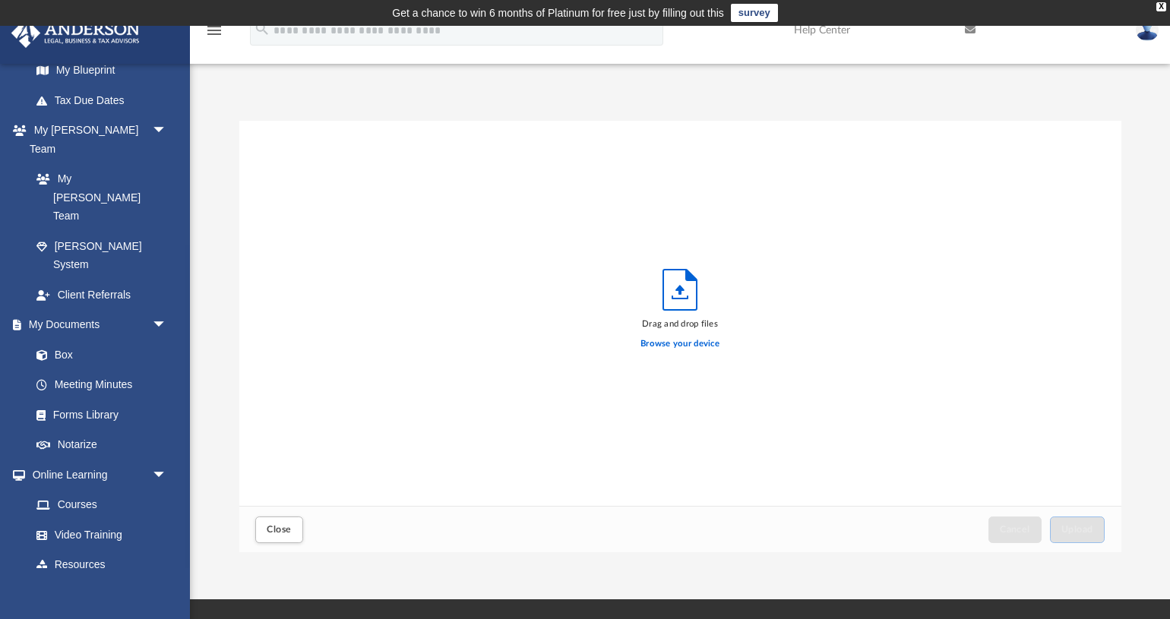
scroll to position [384, 881]
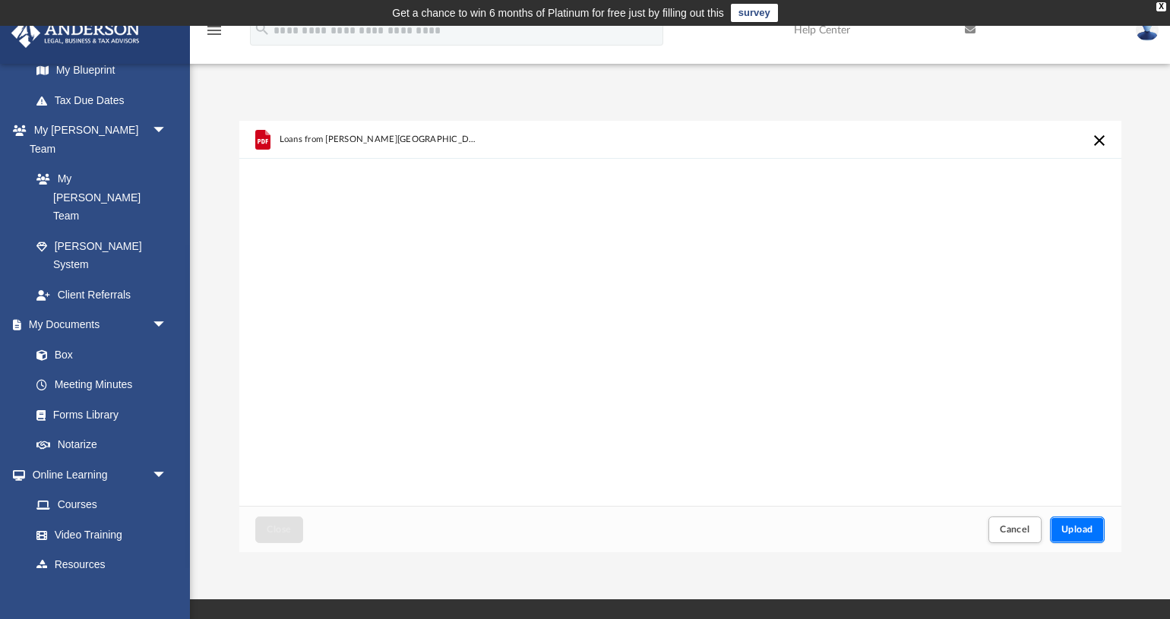
click at [1068, 524] on button "Upload" at bounding box center [1077, 530] width 55 height 27
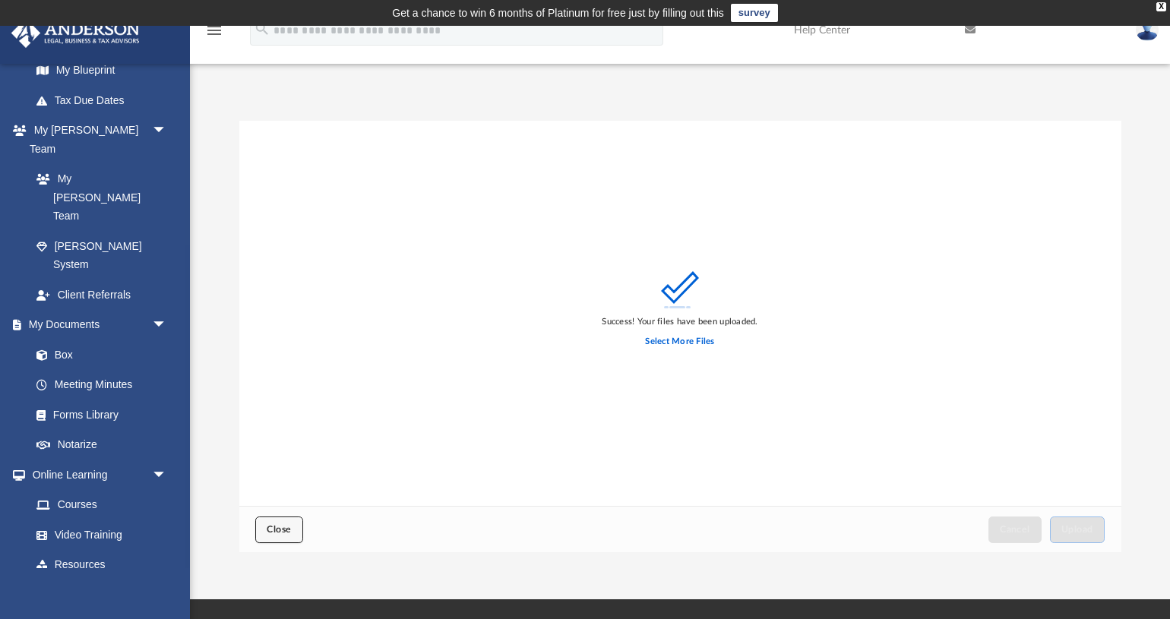
click at [285, 519] on button "Close" at bounding box center [278, 530] width 47 height 27
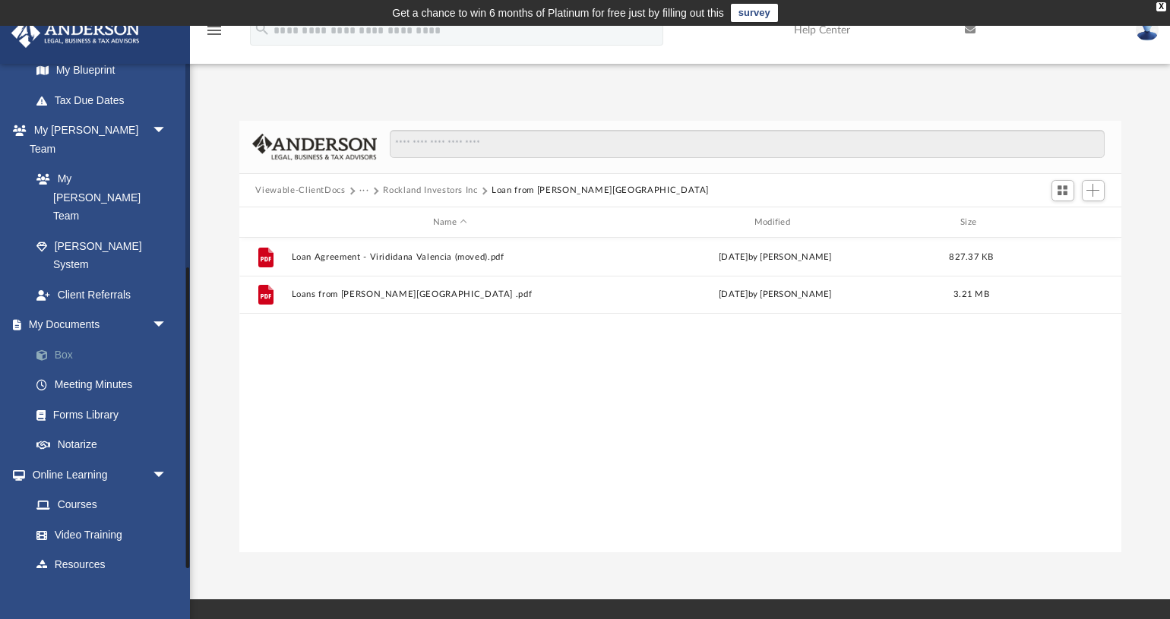
click at [62, 340] on link "Box" at bounding box center [105, 355] width 169 height 30
click at [421, 190] on button "Rockland Investors Inc" at bounding box center [430, 191] width 94 height 14
